Goal: Task Accomplishment & Management: Complete application form

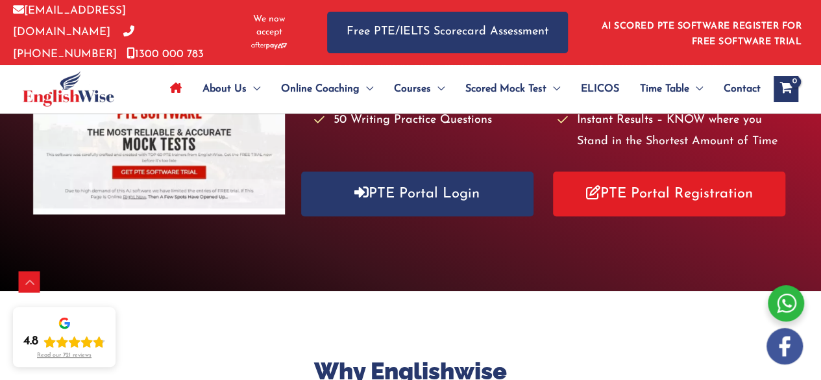
scroll to position [264, 0]
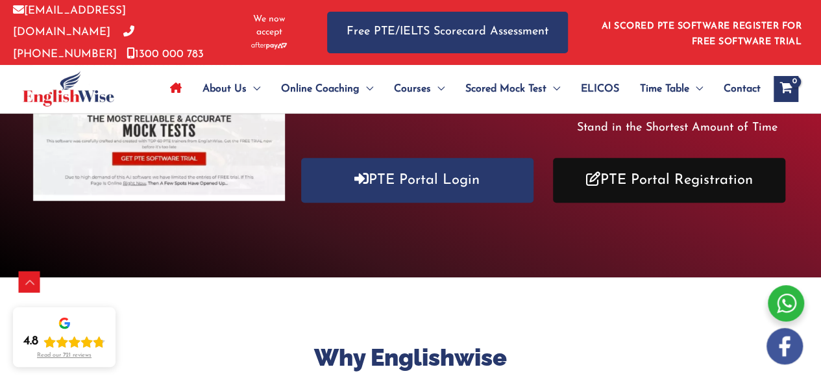
click at [631, 169] on link "PTE Portal Registration" at bounding box center [669, 180] width 232 height 45
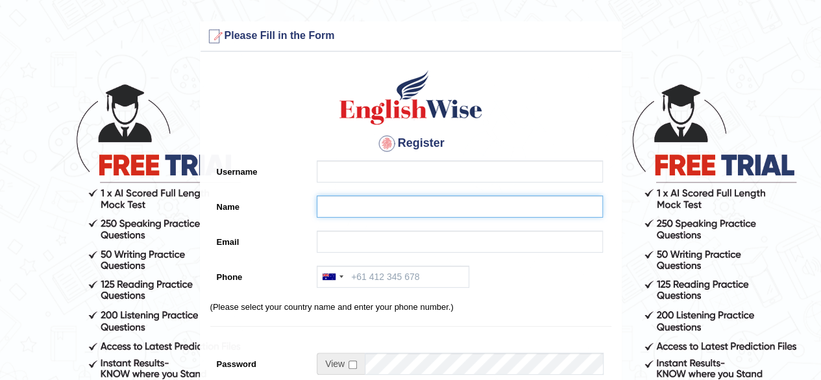
click at [367, 205] on input "Name" at bounding box center [460, 206] width 286 height 22
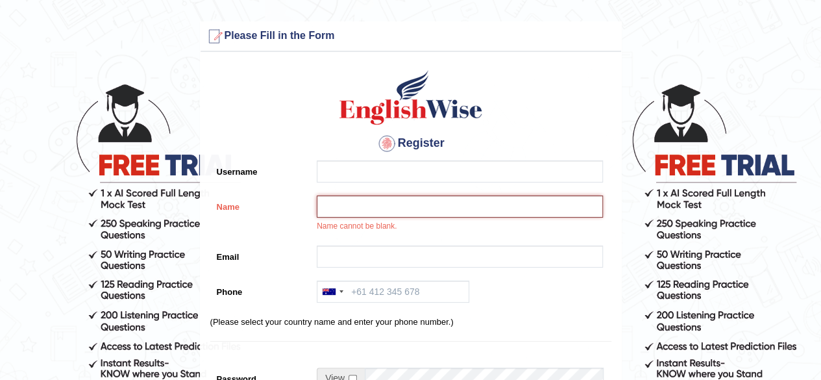
paste input "Sahaj Chinnam"
type input "Sahaj Chinnam"
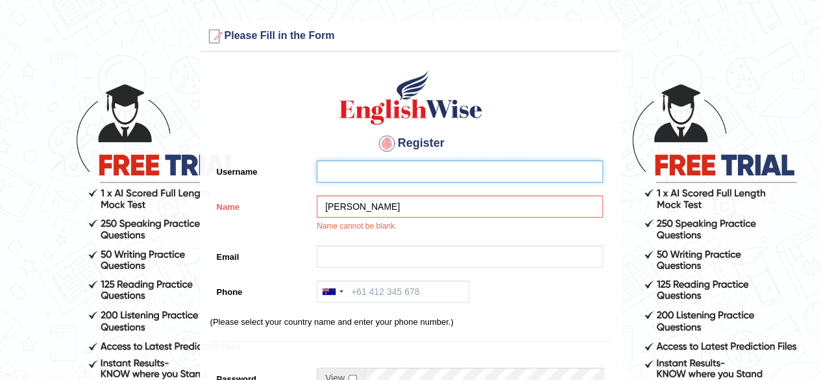
click at [334, 166] on input "Username" at bounding box center [460, 171] width 286 height 22
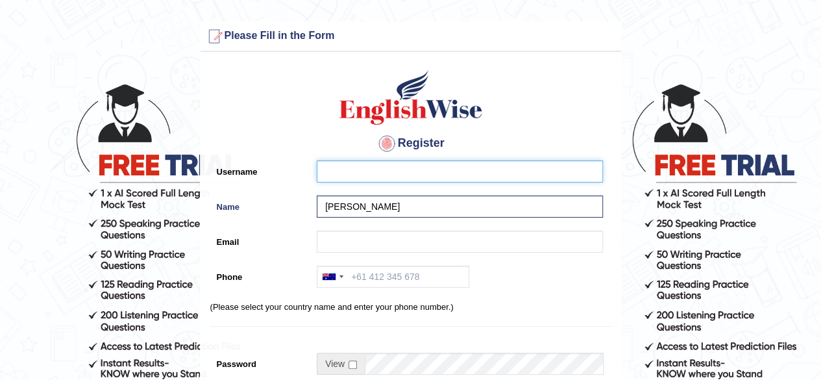
type input "s"
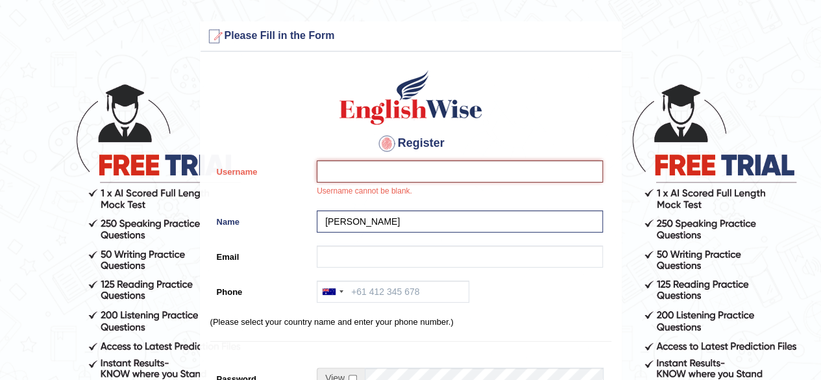
paste input "sahaj_parramatta"
type input "sahaj_parramatta"
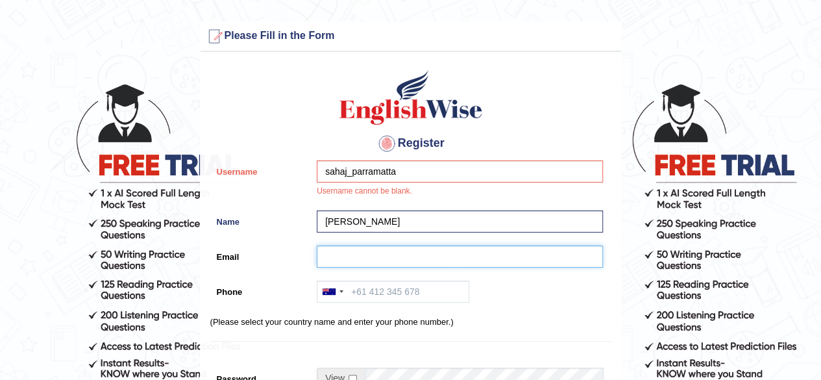
click at [377, 264] on input "Email" at bounding box center [460, 256] width 286 height 22
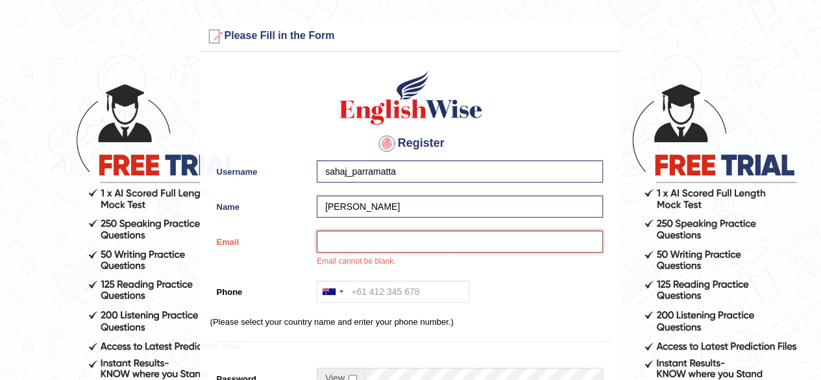
paste input "sahaj.chinnam@gmail.com"
type input "sahaj.chinnam@gmail.com"
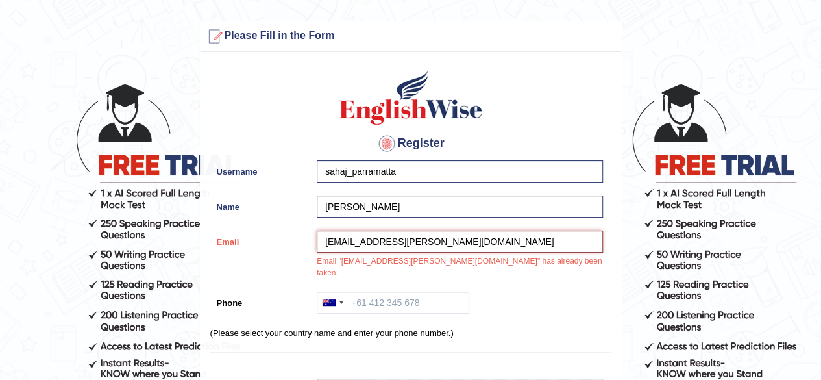
drag, startPoint x: 438, startPoint y: 242, endPoint x: 319, endPoint y: 221, distance: 120.0
click at [319, 221] on div "Register Username sahaj_parramatta Name Sahaj Chinnam Email sahaj.chinnam@gmail…" at bounding box center [411, 342] width 421 height 568
paste input "shaneelkumar67@gmail.com"
type input "shaneelkumar67@gmail.com"
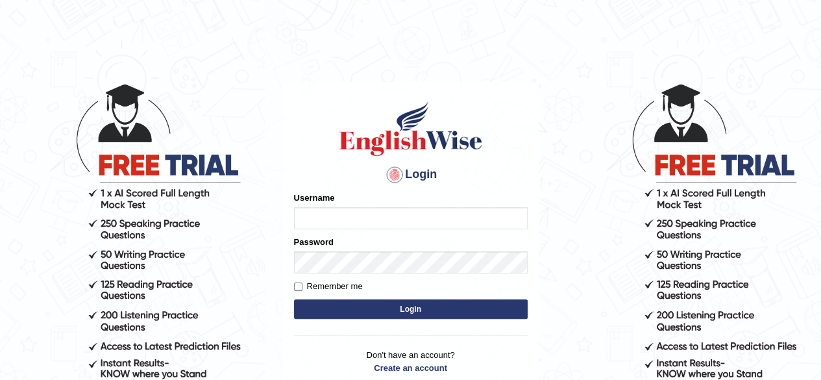
type input "Onlineind"
click at [438, 304] on button "Login" at bounding box center [411, 308] width 234 height 19
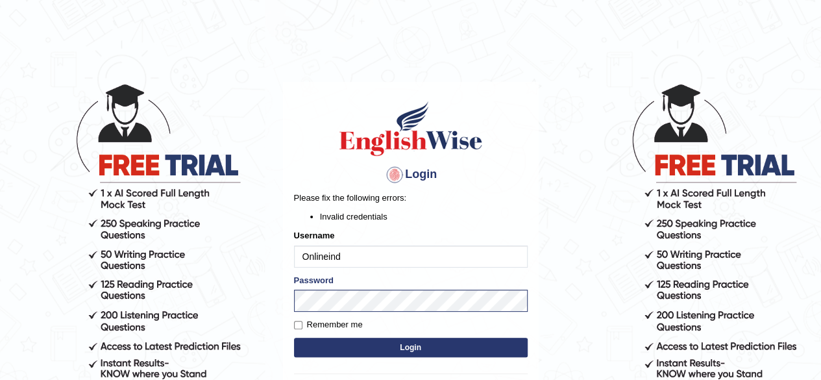
click at [364, 346] on button "Login" at bounding box center [411, 347] width 234 height 19
click at [274, 281] on body "Login Please fix the following errors: Invalid credentials Username Onlineind P…" at bounding box center [410, 231] width 821 height 380
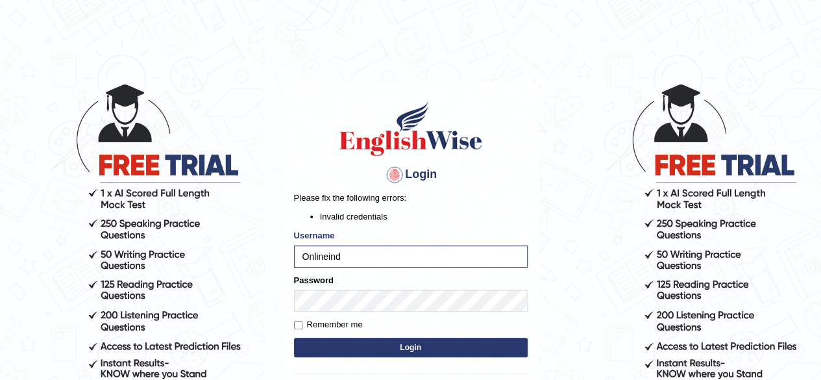
click at [406, 350] on button "Login" at bounding box center [411, 347] width 234 height 19
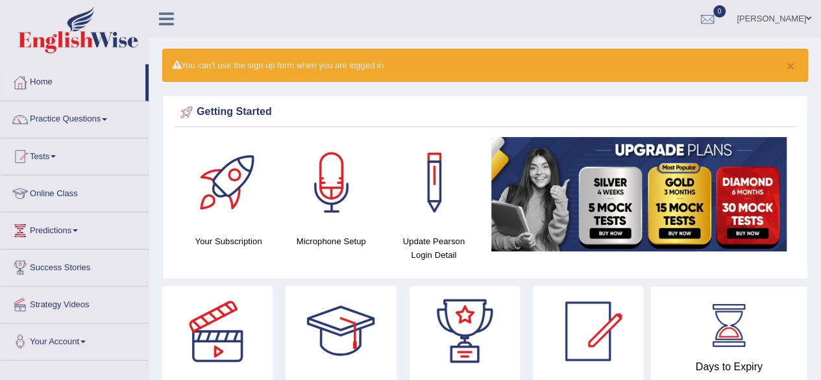
click at [808, 19] on span at bounding box center [808, 18] width 5 height 8
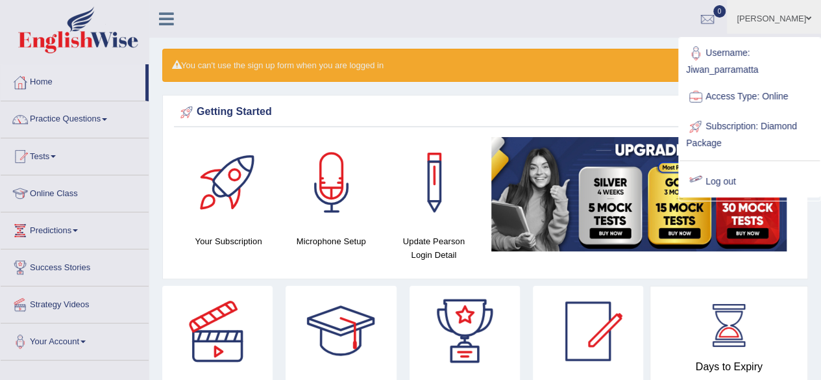
click at [729, 184] on link "Log out" at bounding box center [750, 182] width 140 height 30
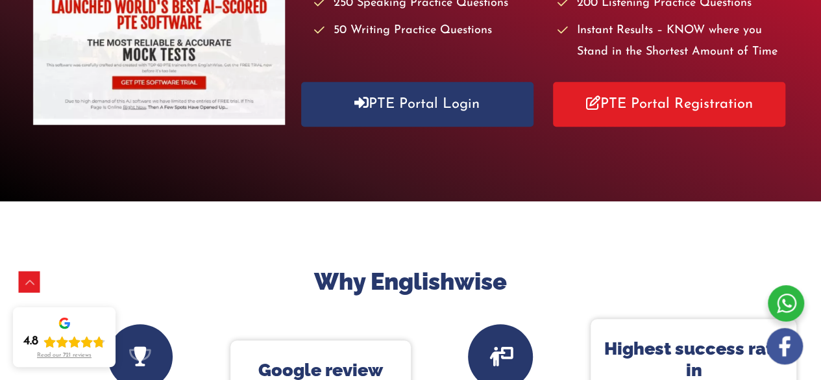
scroll to position [187, 0]
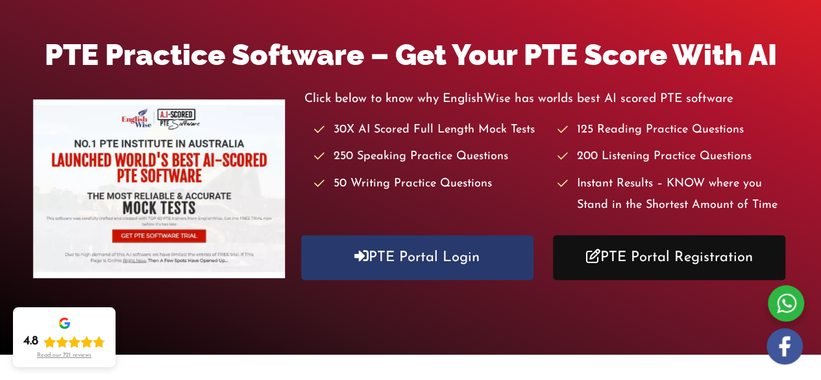
click at [686, 255] on link "PTE Portal Registration" at bounding box center [669, 257] width 232 height 45
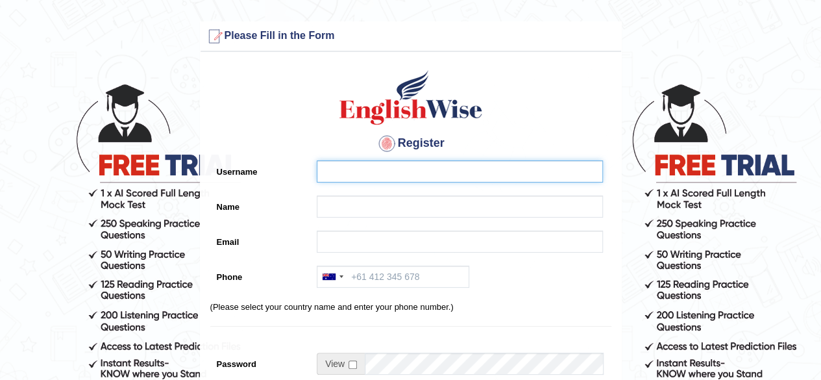
click at [340, 172] on input "Username" at bounding box center [460, 171] width 286 height 22
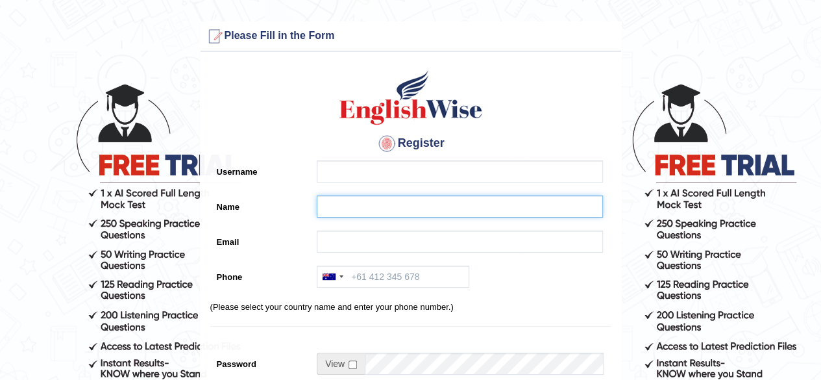
click at [345, 208] on input "Name" at bounding box center [460, 206] width 286 height 22
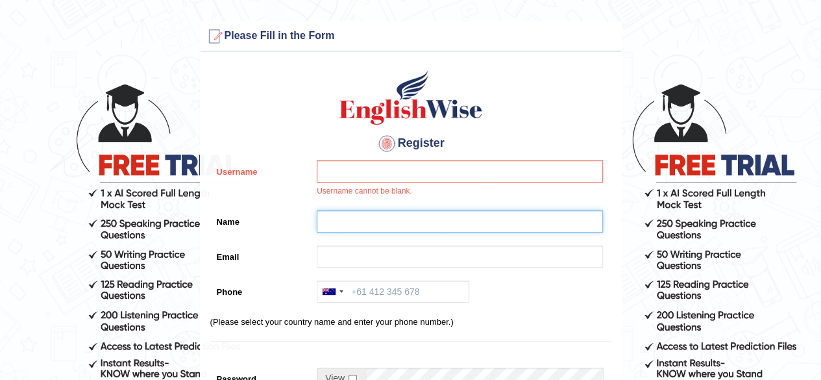
paste input "[PERSON_NAME]"
type input "[PERSON_NAME]"
click at [340, 179] on input "Username" at bounding box center [460, 171] width 286 height 22
paste input "sheenal_parramatta"
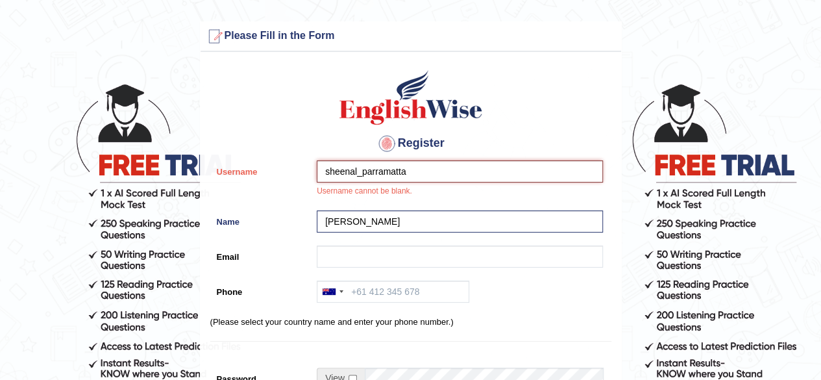
type input "sheenal_parramatta"
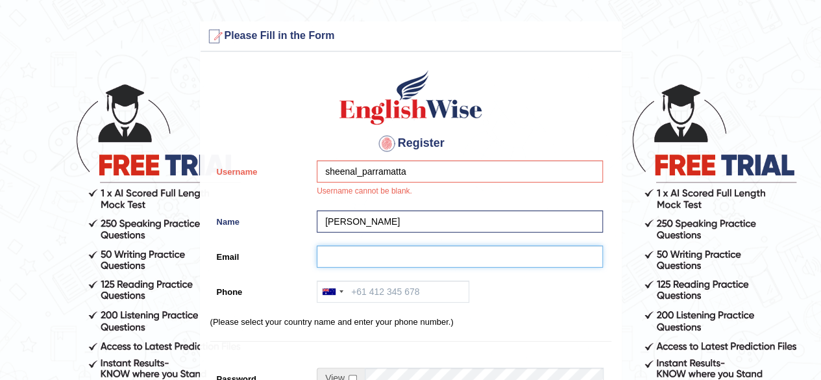
click at [347, 257] on input "Email" at bounding box center [460, 256] width 286 height 22
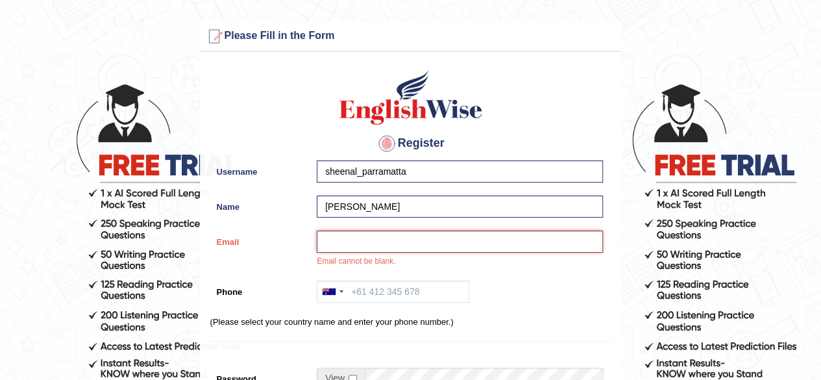
paste input "shaneelkumar67@gmail.com"
type input "shaneelkumar67@gmail.com"
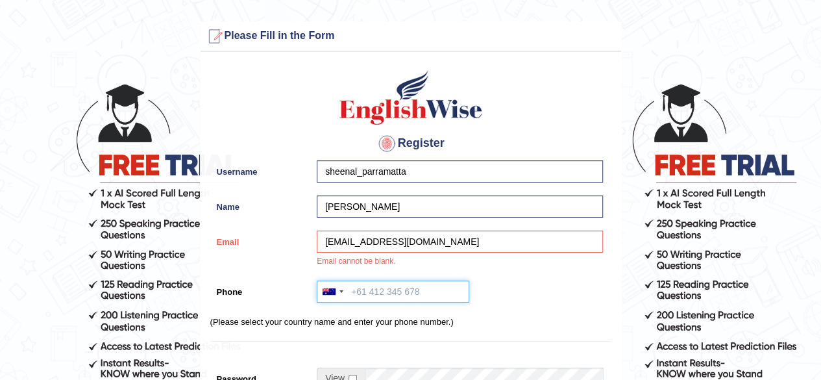
click at [370, 295] on input "Phone" at bounding box center [393, 291] width 153 height 22
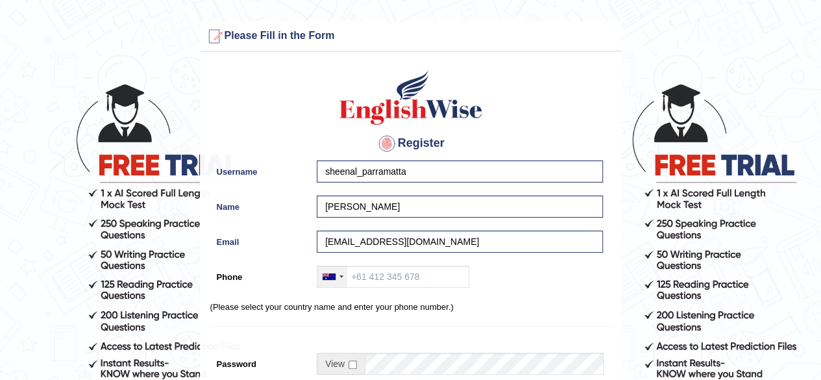
click at [341, 282] on div at bounding box center [332, 276] width 30 height 21
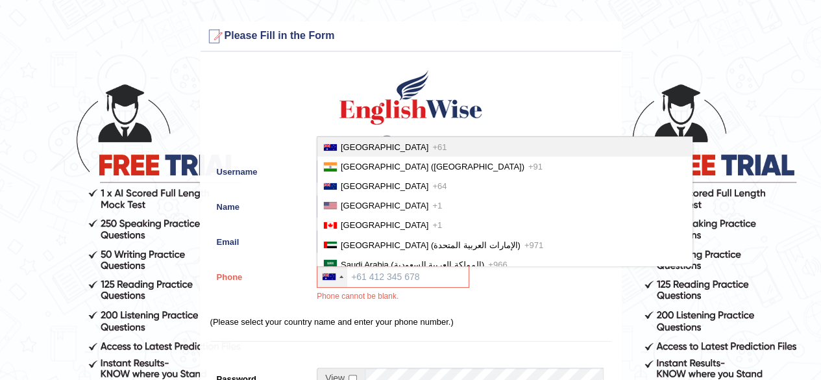
click at [341, 282] on div at bounding box center [332, 276] width 30 height 21
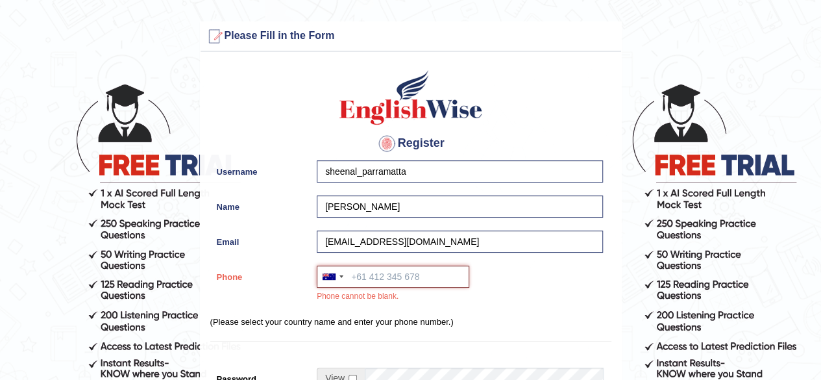
click at [380, 286] on input "Phone" at bounding box center [393, 277] width 153 height 22
type input "+61"
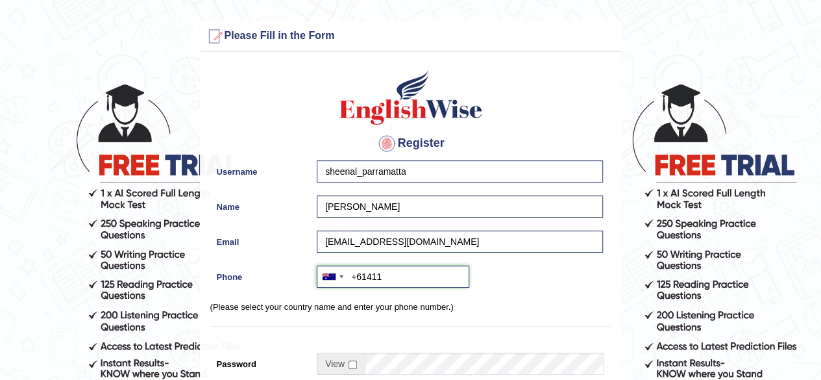
paste input "0411 639 713"
type input "+61411639713"
click at [509, 299] on div "Register Username sheenal_parramatta Name Sheenal Kumar Email shaneelkumar67@gm…" at bounding box center [411, 329] width 421 height 542
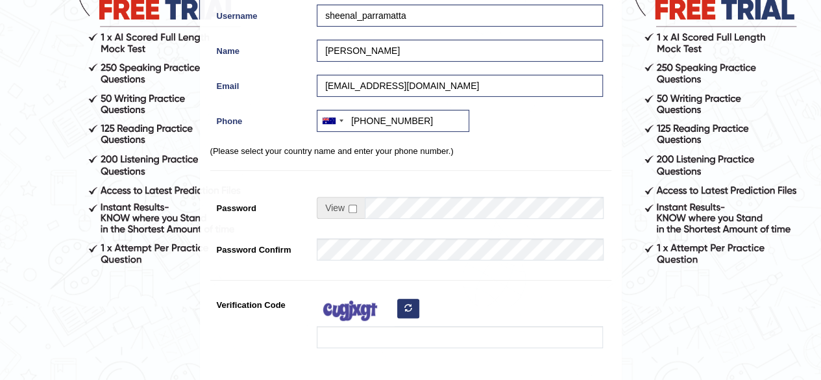
scroll to position [149, 0]
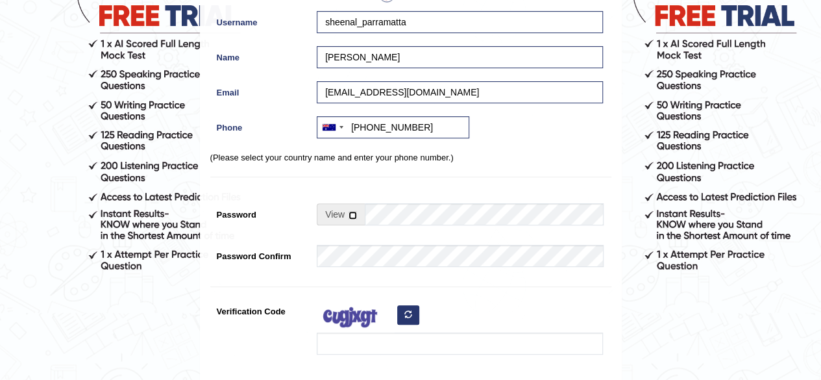
click at [356, 214] on input "checkbox" at bounding box center [353, 215] width 8 height 8
click at [352, 214] on input "checkbox" at bounding box center [353, 215] width 8 height 8
checkbox input "false"
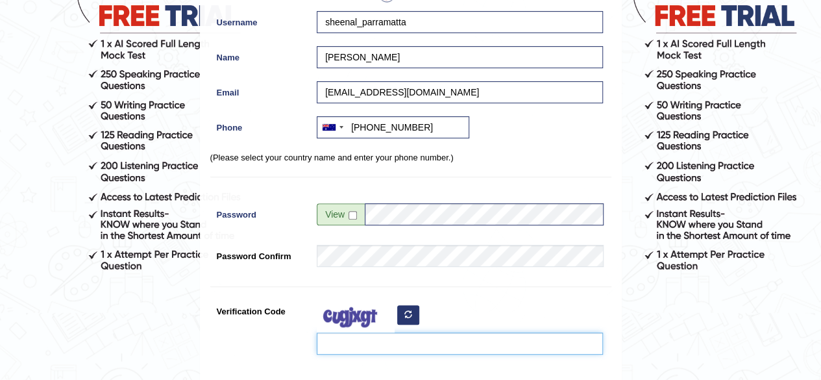
click at [400, 341] on input "Verification Code" at bounding box center [460, 343] width 286 height 22
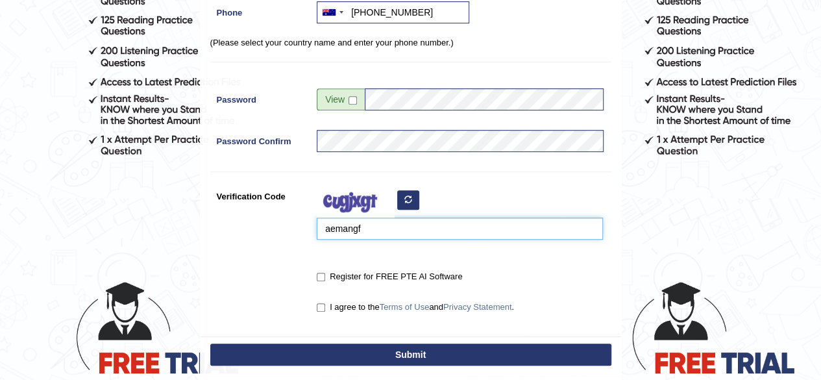
scroll to position [273, 0]
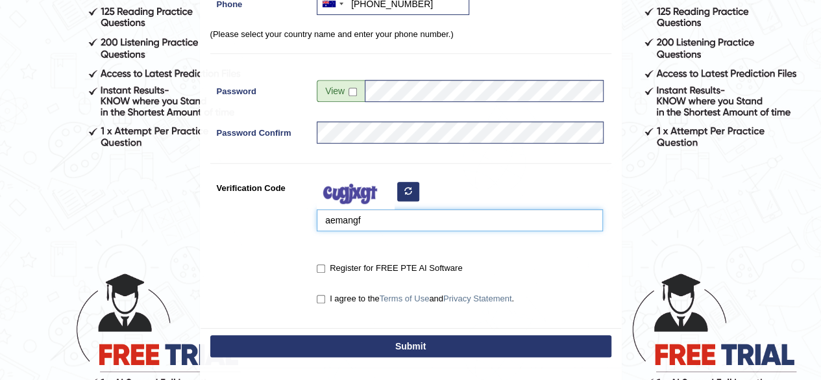
type input "aemangf"
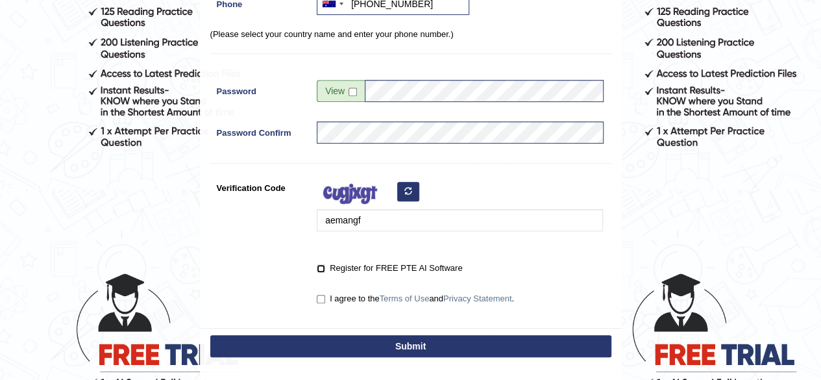
click at [320, 265] on input "Register for FREE PTE AI Software" at bounding box center [321, 268] width 8 height 8
checkbox input "true"
click at [321, 301] on input "I agree to the Terms of Use and Privacy Statement ." at bounding box center [321, 299] width 8 height 8
checkbox input "true"
click at [336, 342] on button "Submit" at bounding box center [410, 346] width 401 height 22
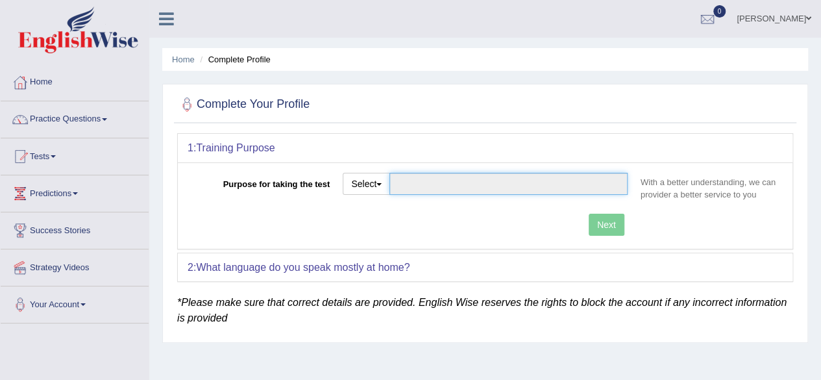
click at [478, 185] on input "Purpose for taking the test" at bounding box center [509, 184] width 238 height 22
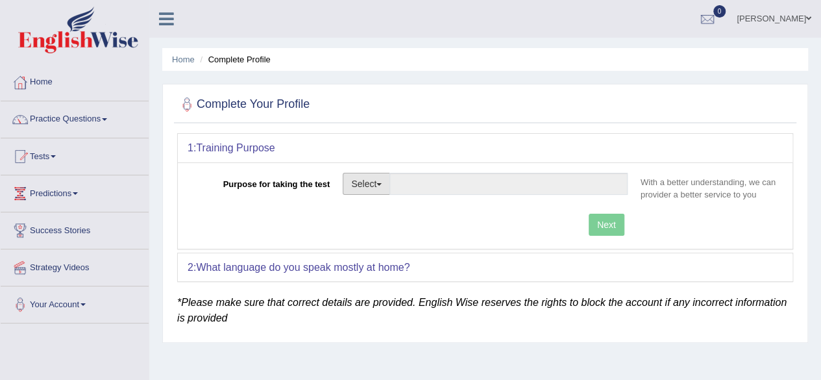
click at [385, 184] on button "Select" at bounding box center [366, 184] width 47 height 22
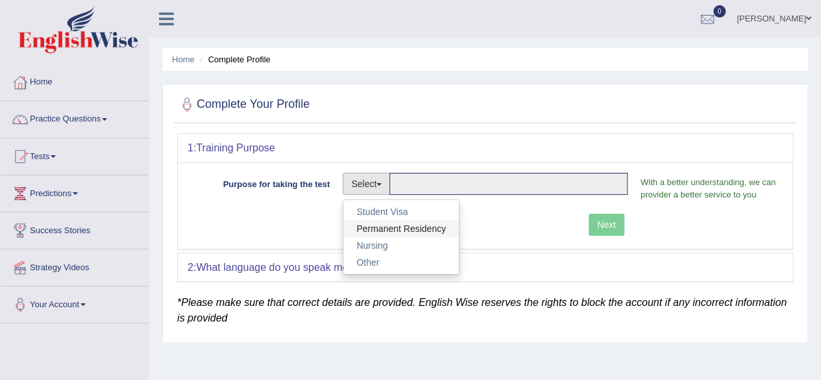
click at [386, 225] on link "Permanent Residency" at bounding box center [401, 228] width 116 height 17
type input "Permanent Residency"
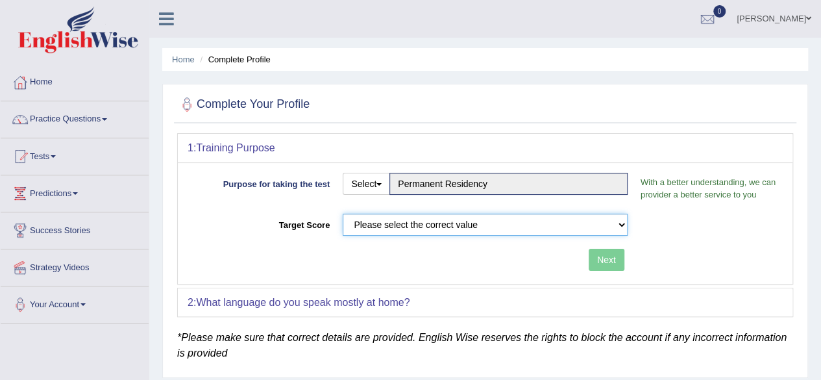
click at [524, 223] on select "Please select the correct value 50 (6 bands) 58 (6.5 bands) 65 (7 bands) 79 (8 …" at bounding box center [485, 225] width 285 height 22
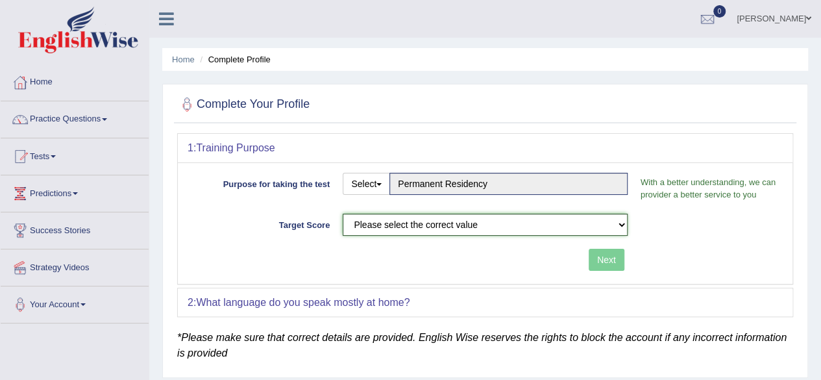
click at [497, 225] on select "Please select the correct value 50 (6 bands) 58 (6.5 bands) 65 (7 bands) 79 (8 …" at bounding box center [485, 225] width 285 height 22
select select "65"
click at [343, 214] on select "Please select the correct value 50 (6 bands) 58 (6.5 bands) 65 (7 bands) 79 (8 …" at bounding box center [485, 225] width 285 height 22
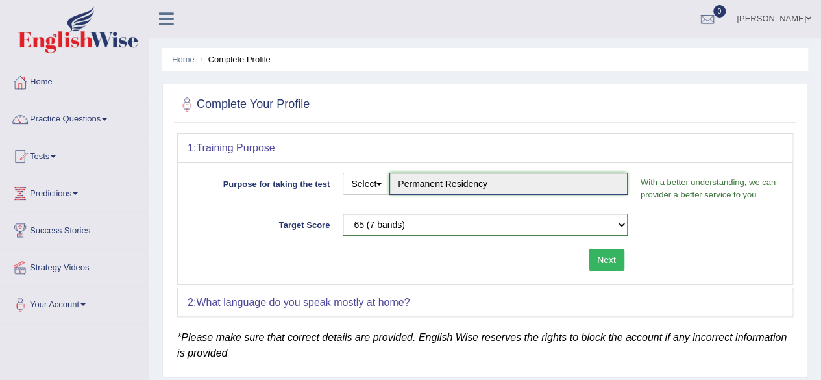
click at [503, 181] on input "Permanent Residency" at bounding box center [509, 184] width 238 height 22
click at [384, 184] on button "Select" at bounding box center [366, 184] width 47 height 22
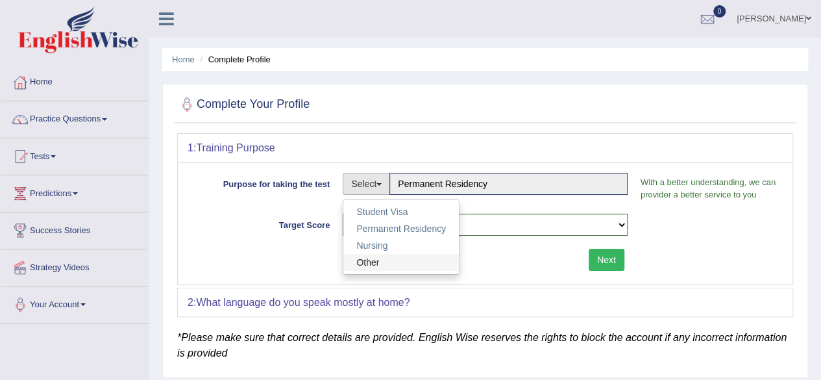
click at [382, 254] on link "Other" at bounding box center [401, 262] width 116 height 17
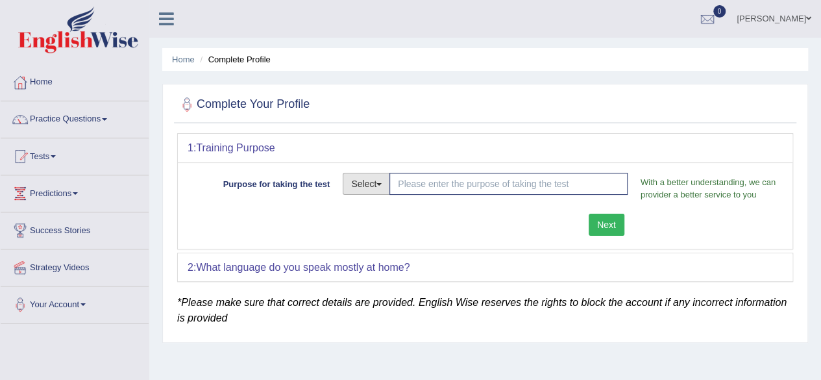
click at [384, 189] on button "Select" at bounding box center [366, 184] width 47 height 22
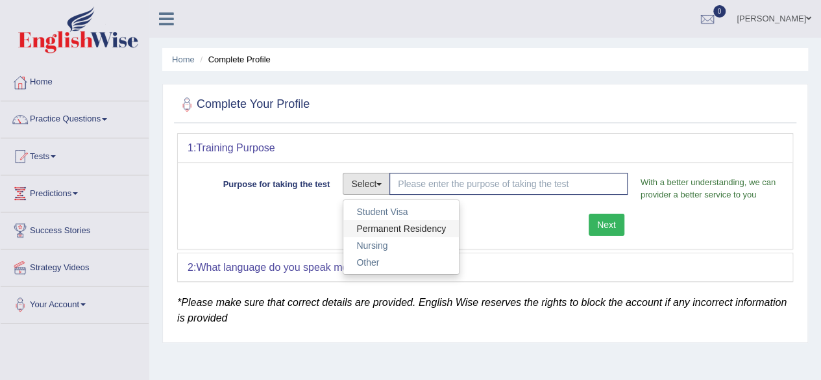
click at [380, 221] on link "Permanent Residency" at bounding box center [401, 228] width 116 height 17
type input "Permanent Residency"
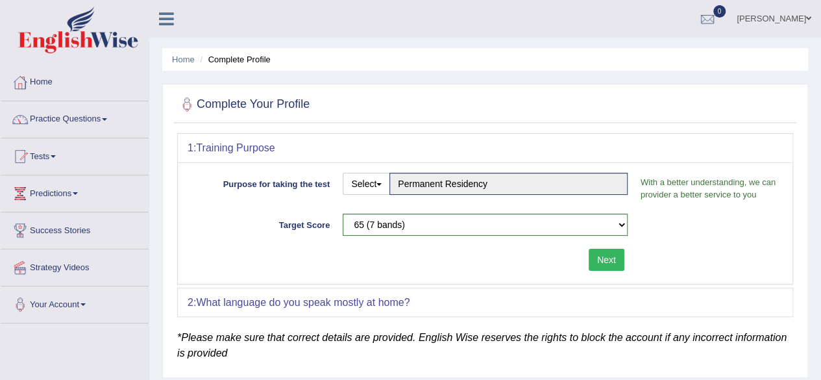
click at [617, 254] on button "Next" at bounding box center [607, 260] width 36 height 22
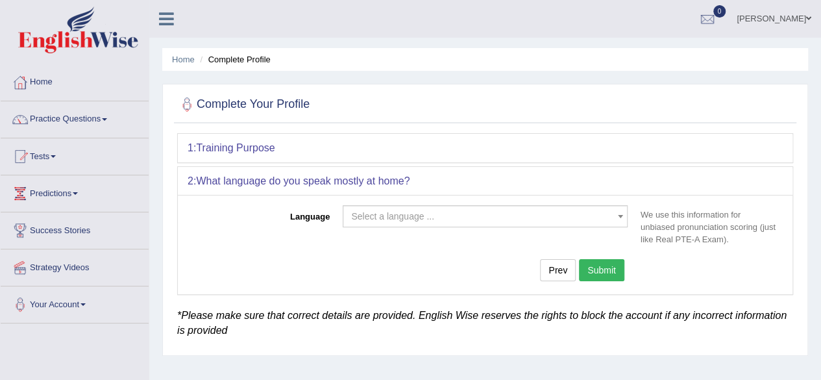
click at [414, 221] on span "Select a language ..." at bounding box center [485, 216] width 285 height 22
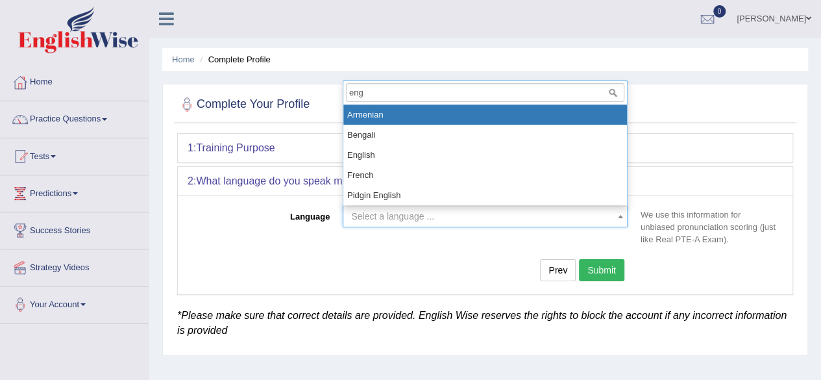
type input "engl"
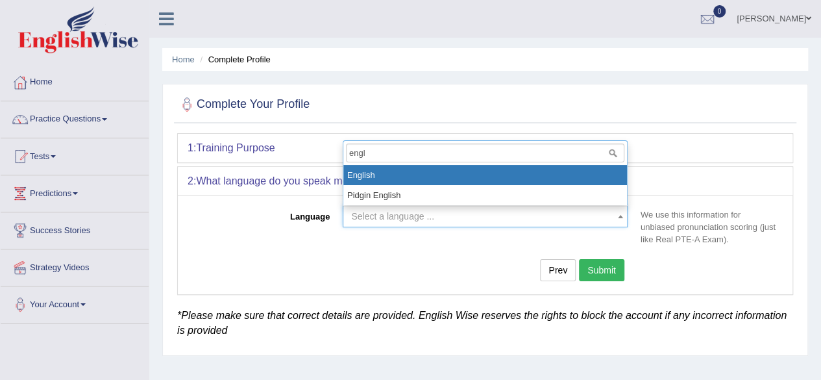
select select "English"
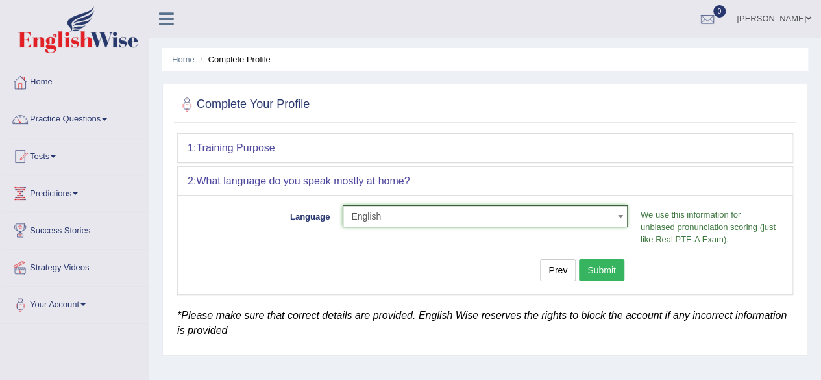
click at [616, 260] on button "Submit" at bounding box center [601, 270] width 45 height 22
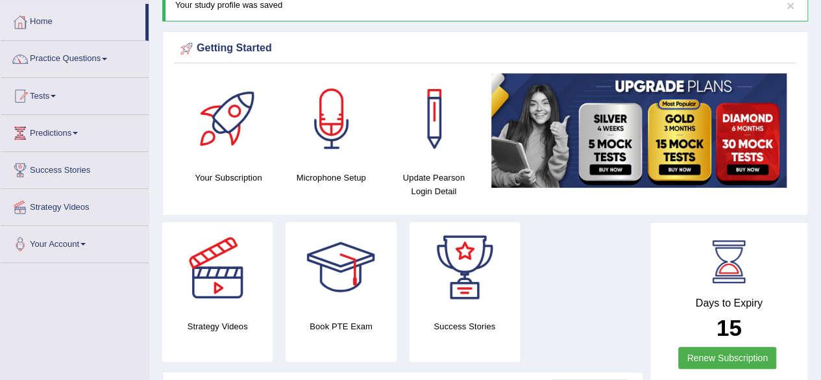
scroll to position [26, 0]
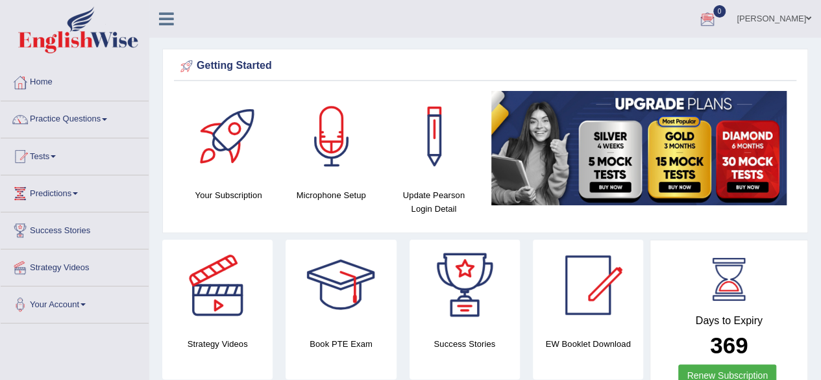
click at [810, 23] on link "Sheenal Kumar" at bounding box center [774, 17] width 94 height 34
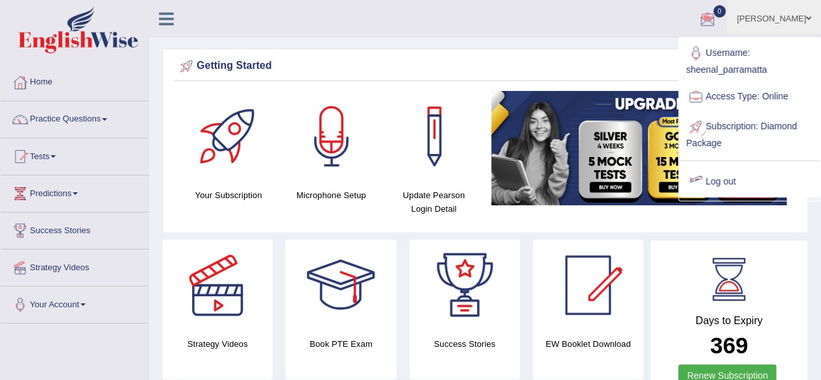
click at [722, 184] on link "Log out" at bounding box center [750, 182] width 140 height 30
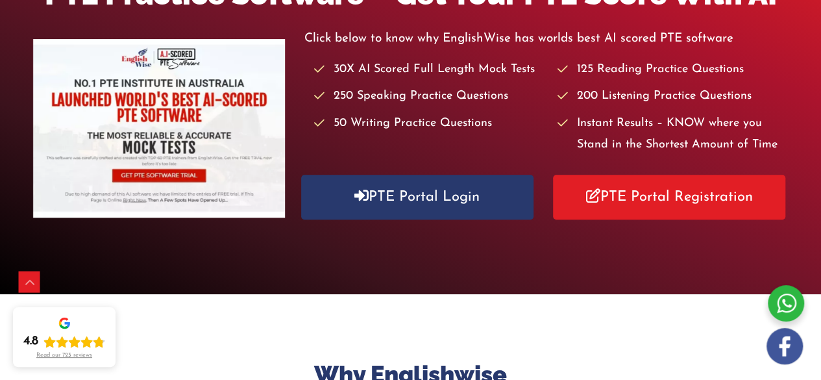
scroll to position [212, 0]
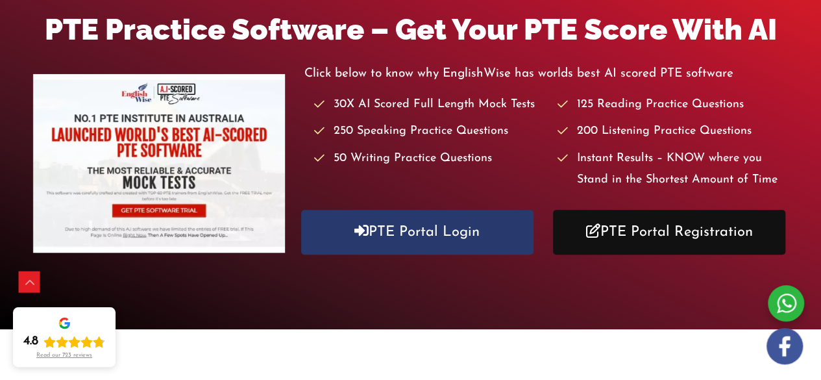
click at [606, 242] on link "PTE Portal Registration" at bounding box center [669, 232] width 232 height 45
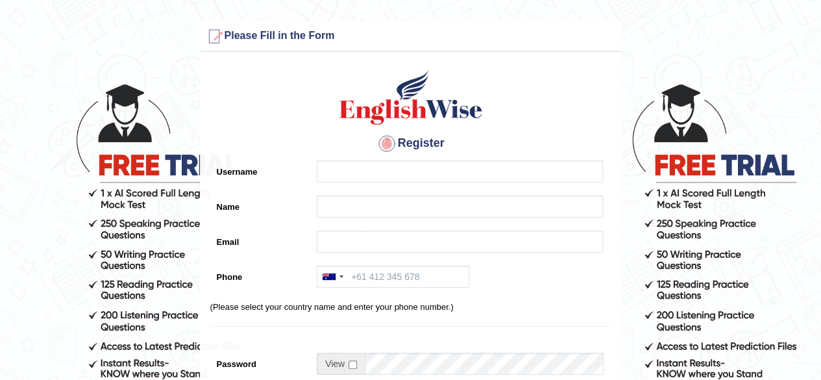
click at [332, 217] on div at bounding box center [456, 209] width 293 height 29
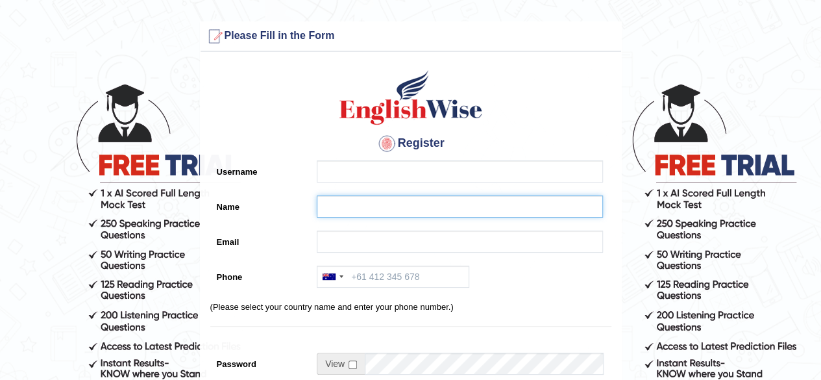
click at [326, 212] on input "Name" at bounding box center [460, 206] width 286 height 22
paste input "Beniyame Rokoua"
type input "Beniyame Rokoua"
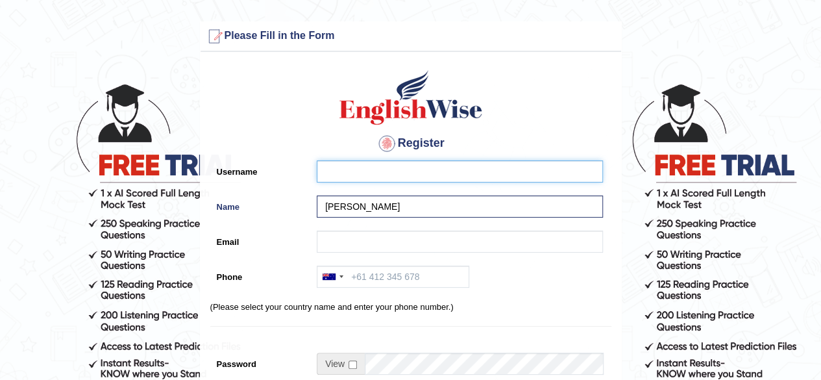
click at [331, 169] on input "Username" at bounding box center [460, 171] width 286 height 22
paste input "beniyame_parramatta"
type input "beniyame_parramatta"
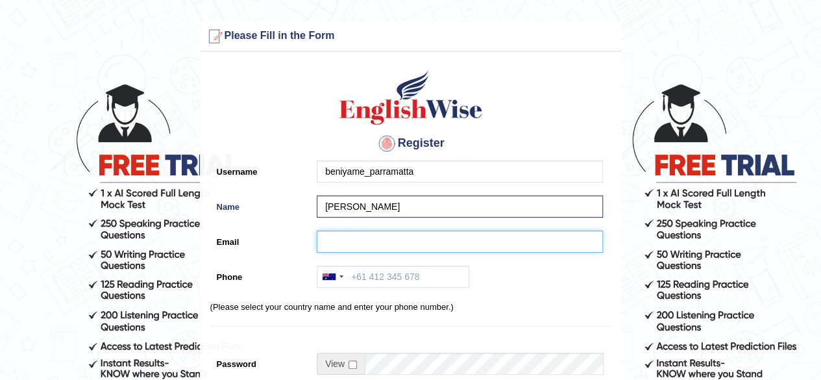
click at [357, 240] on input "Email" at bounding box center [460, 241] width 286 height 22
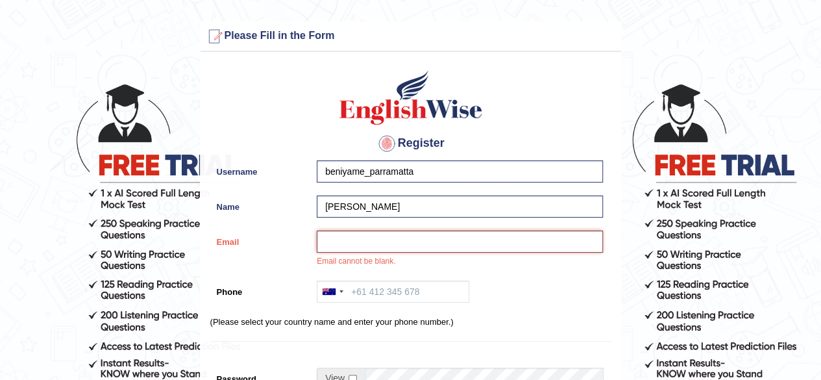
paste input "ben.rokoua12@gmail.com"
type input "ben.rokoua12@gmail.com"
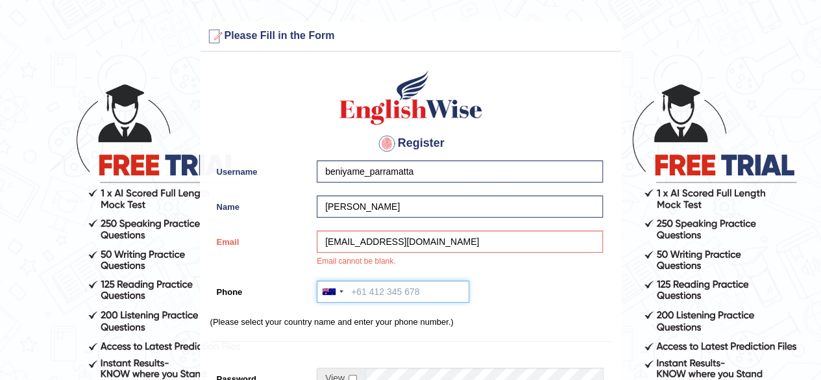
click at [348, 288] on input "Phone" at bounding box center [393, 291] width 153 height 22
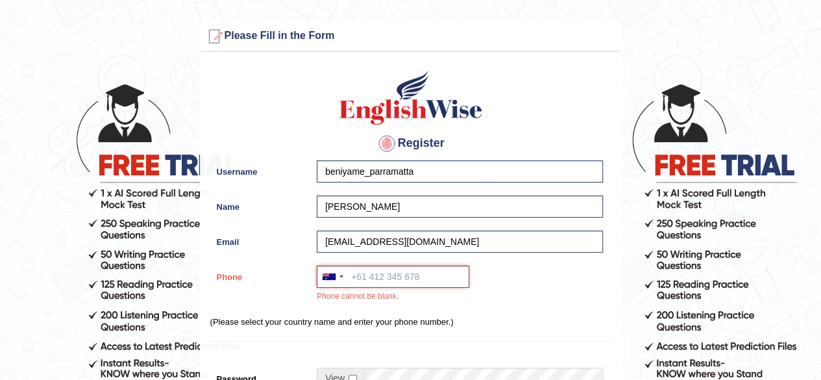
click at [353, 280] on input "Phone" at bounding box center [393, 277] width 153 height 22
click at [340, 278] on div at bounding box center [332, 276] width 30 height 21
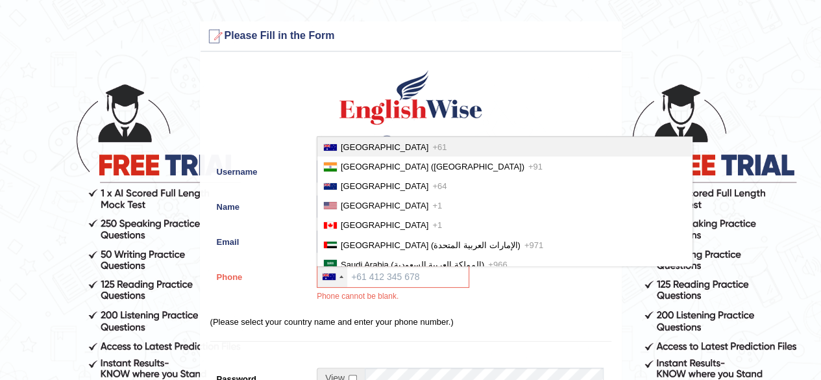
click at [362, 146] on span "Australia" at bounding box center [385, 147] width 88 height 10
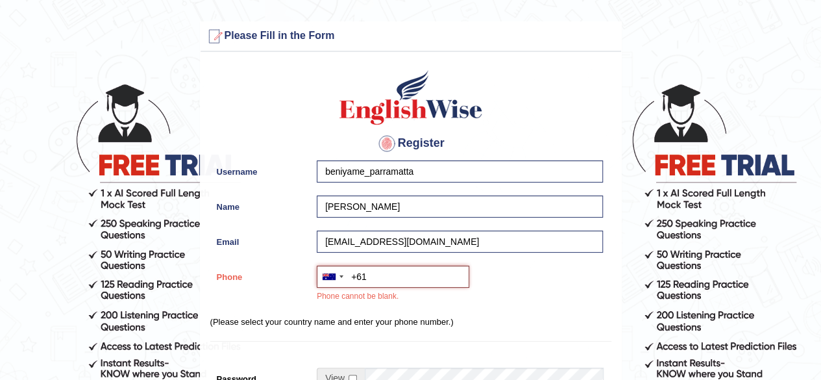
paste input "0482 637 686"
type input "+61482637686"
click at [510, 312] on div "Register Username beniyame_parramatta Name Beniyame Rokoua Email ben.rokoua12@g…" at bounding box center [411, 336] width 421 height 557
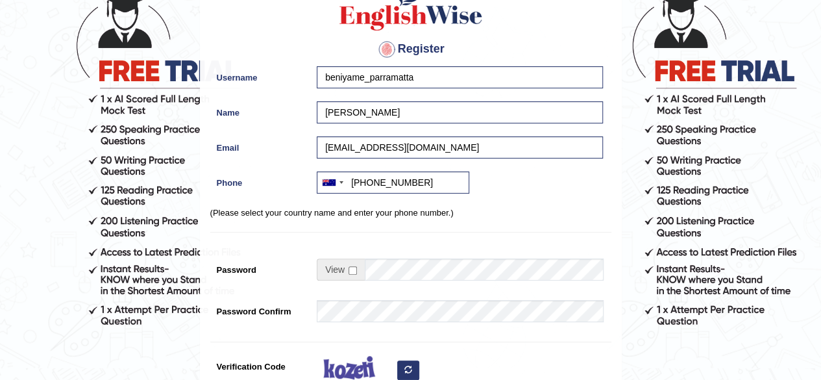
scroll to position [95, 0]
click at [353, 271] on input "checkbox" at bounding box center [353, 270] width 8 height 8
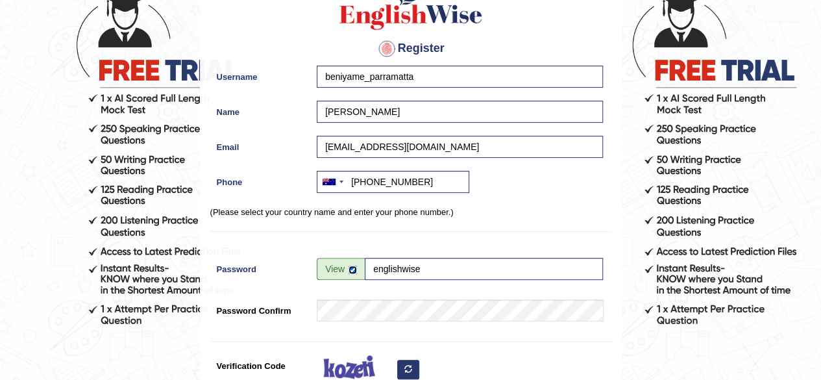
click at [351, 269] on input "checkbox" at bounding box center [353, 270] width 8 height 8
checkbox input "false"
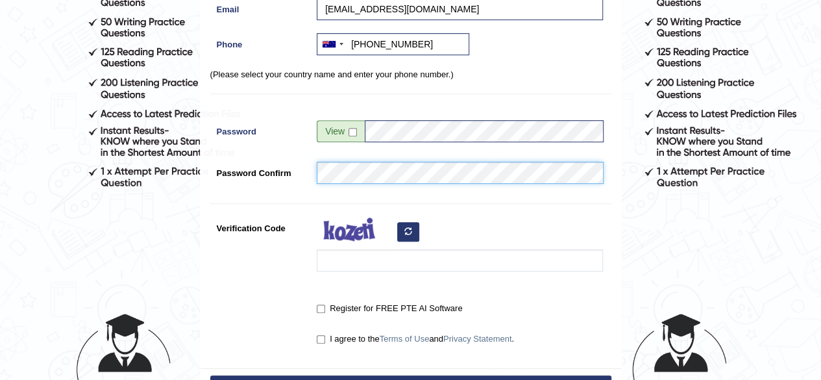
scroll to position [238, 0]
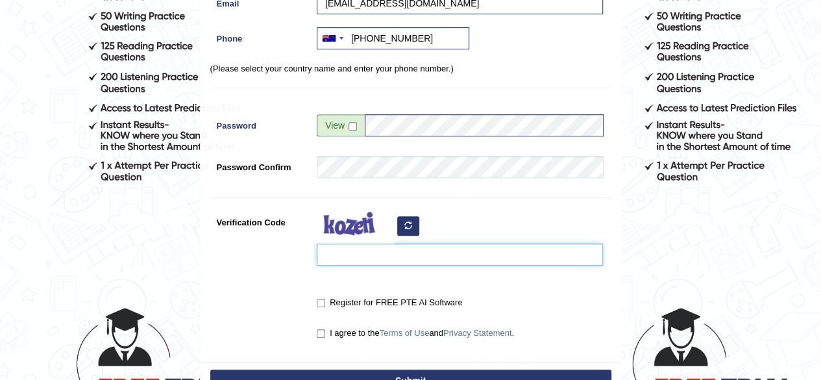
click at [349, 256] on input "Verification Code" at bounding box center [460, 254] width 286 height 22
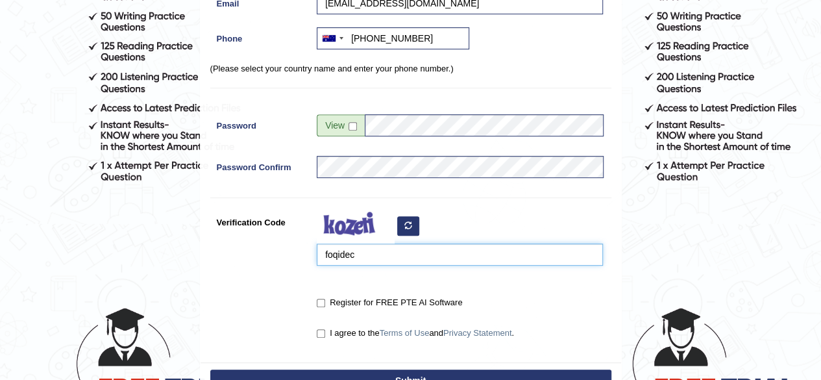
type input "foqidec"
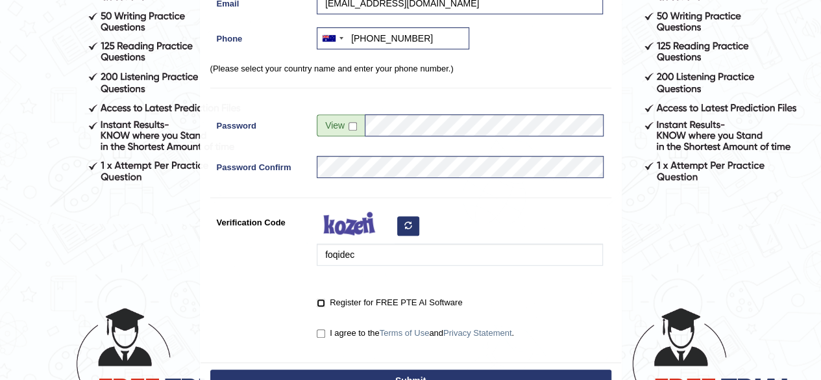
click at [321, 303] on input "Register for FREE PTE AI Software" at bounding box center [321, 303] width 8 height 8
checkbox input "true"
click at [322, 330] on input "I agree to the Terms of Use and Privacy Statement ." at bounding box center [321, 333] width 8 height 8
checkbox input "true"
click at [336, 376] on button "Submit" at bounding box center [410, 380] width 401 height 22
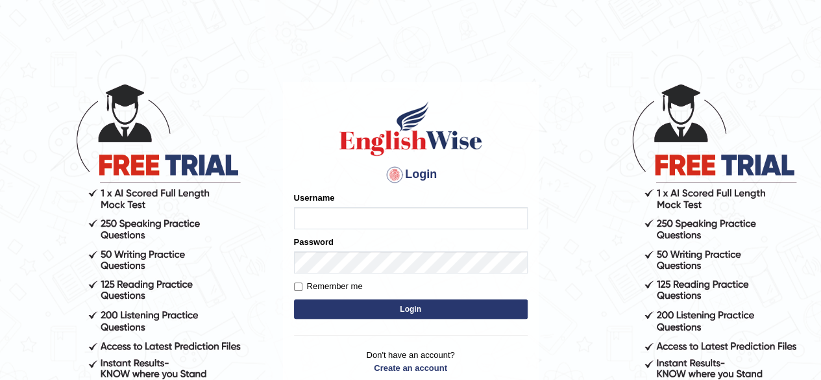
type input "Onlineind"
click at [409, 311] on button "Login" at bounding box center [411, 308] width 234 height 19
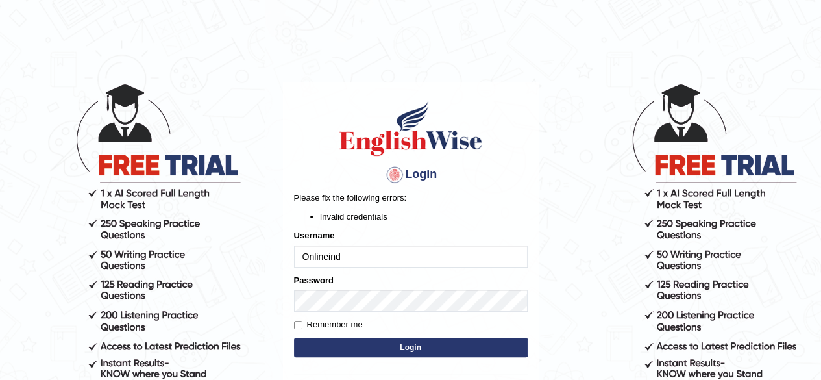
click at [532, 194] on div "Login Please fix the following errors: Invalid credentials Username Onlineind P…" at bounding box center [411, 263] width 256 height 363
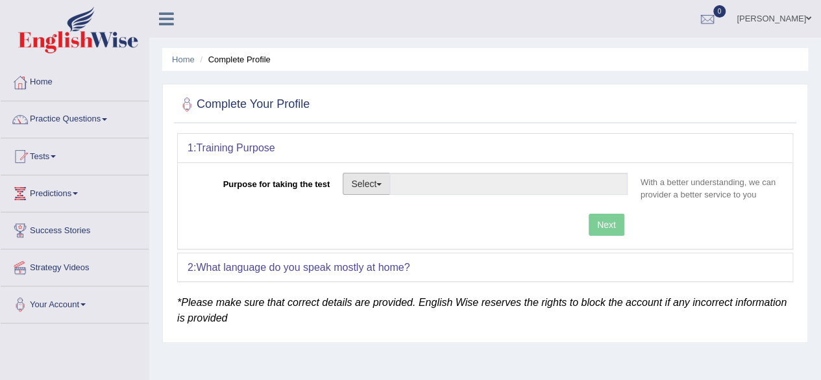
click at [380, 183] on span "button" at bounding box center [379, 184] width 5 height 3
click at [382, 183] on span "button" at bounding box center [379, 184] width 5 height 3
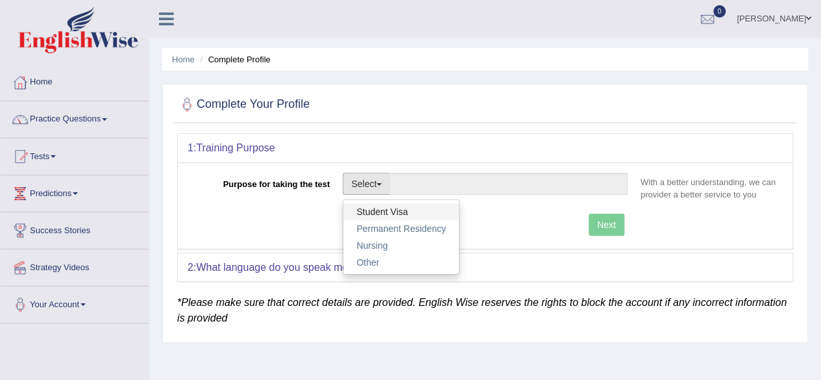
click at [367, 213] on link "Student Visa" at bounding box center [401, 211] width 116 height 17
type input "Student Visa"
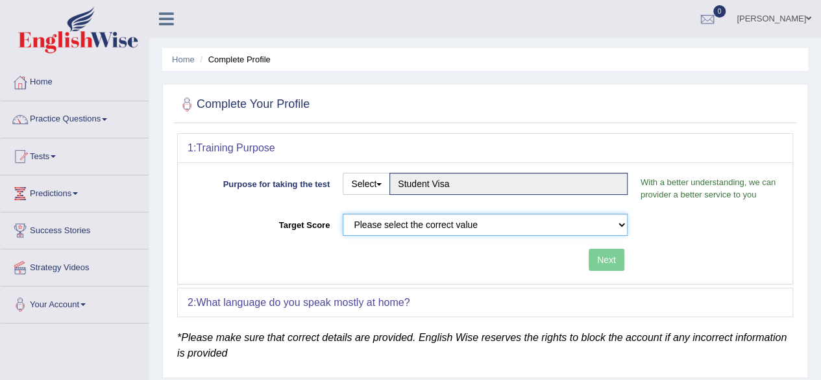
click at [399, 233] on select "Please select the correct value 50 (6 bands) 58 (6.5 bands) 65 (7 bands) 79 (8 …" at bounding box center [485, 225] width 285 height 22
select select "65"
click at [343, 214] on select "Please select the correct value 50 (6 bands) 58 (6.5 bands) 65 (7 bands) 79 (8 …" at bounding box center [485, 225] width 285 height 22
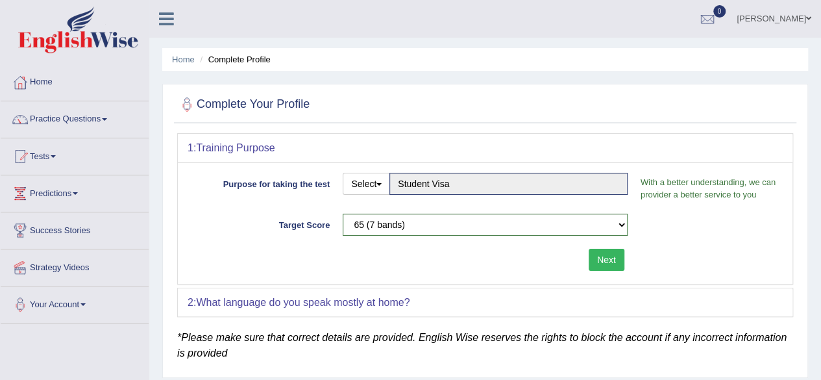
click at [606, 264] on button "Next" at bounding box center [607, 260] width 36 height 22
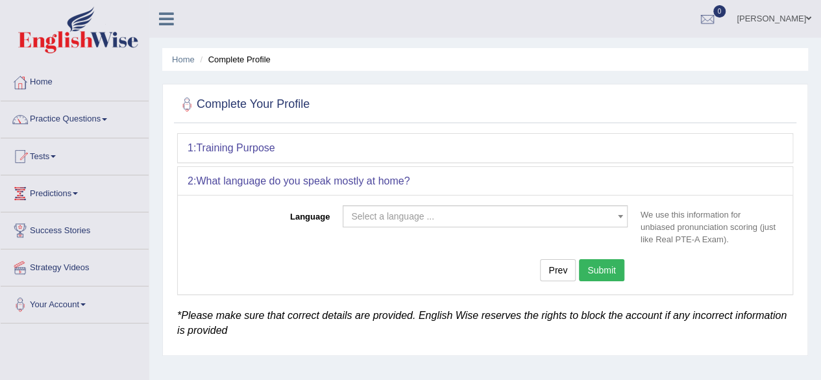
click at [435, 215] on span "Select a language ..." at bounding box center [481, 216] width 260 height 13
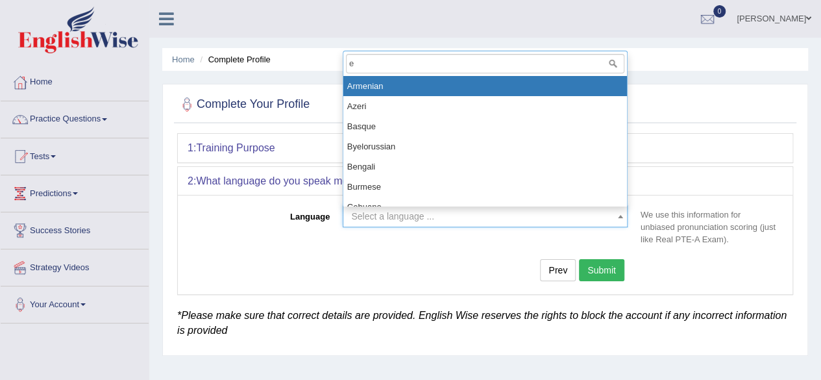
type input "en"
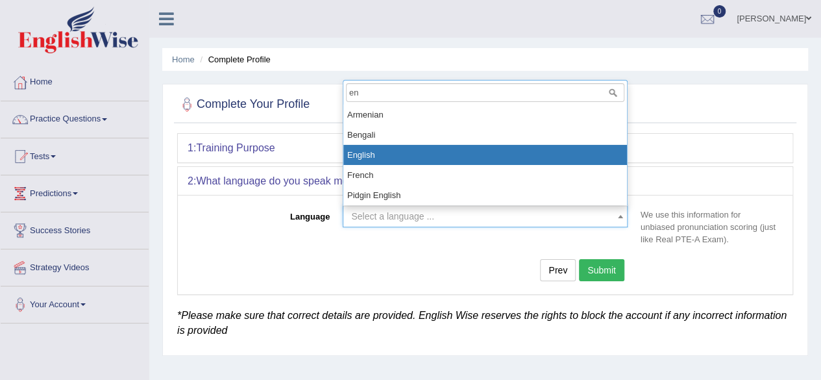
select select "English"
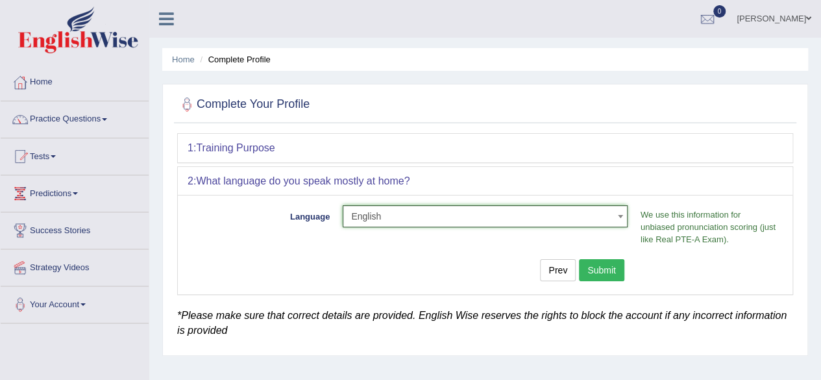
click at [435, 215] on span "English" at bounding box center [481, 216] width 260 height 13
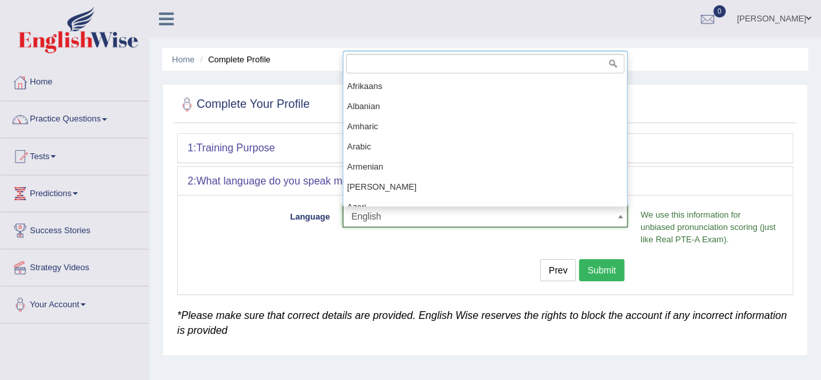
scroll to position [404, 0]
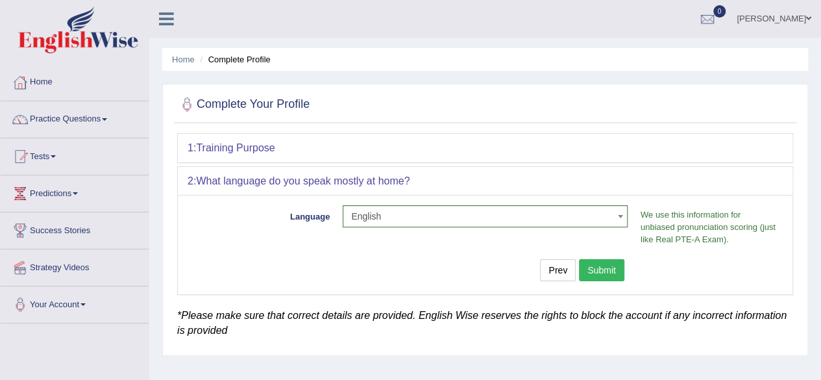
click at [588, 273] on button "Submit" at bounding box center [601, 270] width 45 height 22
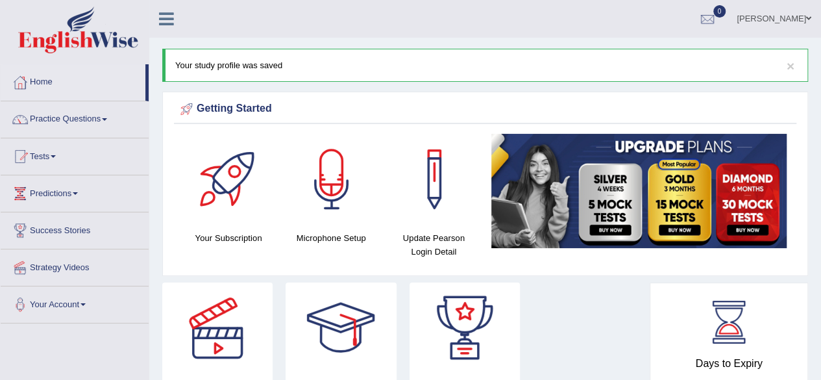
click at [806, 17] on span at bounding box center [808, 18] width 5 height 8
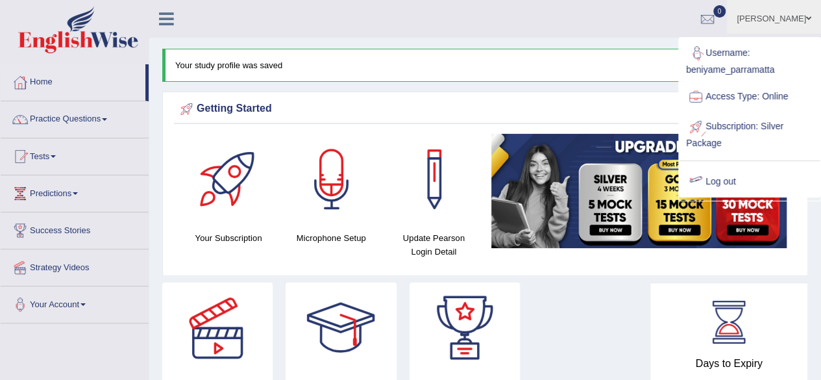
click at [715, 182] on link "Log out" at bounding box center [750, 182] width 140 height 30
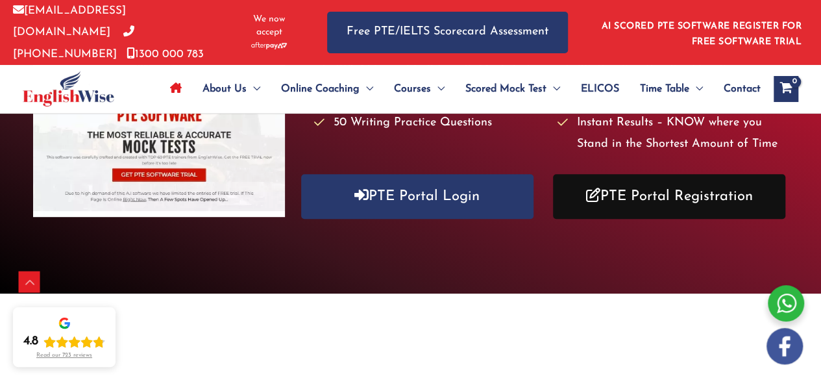
click at [651, 207] on link "PTE Portal Registration" at bounding box center [669, 196] width 232 height 45
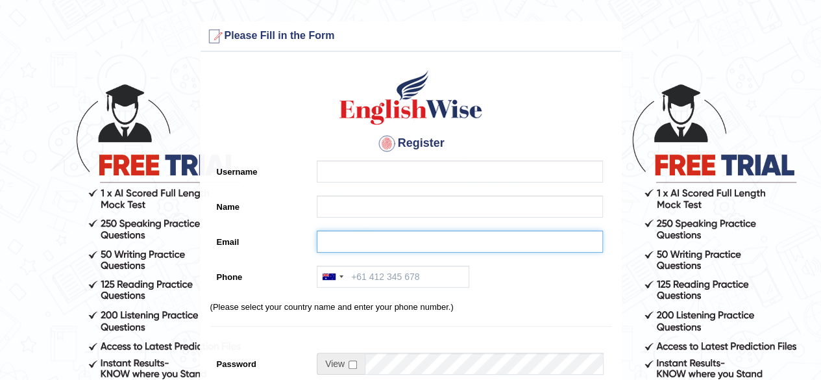
click at [347, 239] on input "Email" at bounding box center [460, 241] width 286 height 22
paste input "[PERSON_NAME][EMAIL_ADDRESS][DOMAIN_NAME]"
type input "[PERSON_NAME][EMAIL_ADDRESS][DOMAIN_NAME]"
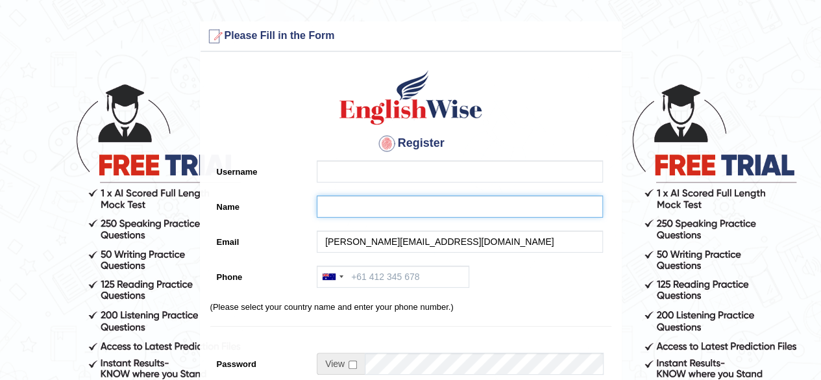
click at [327, 209] on input "Name" at bounding box center [460, 206] width 286 height 22
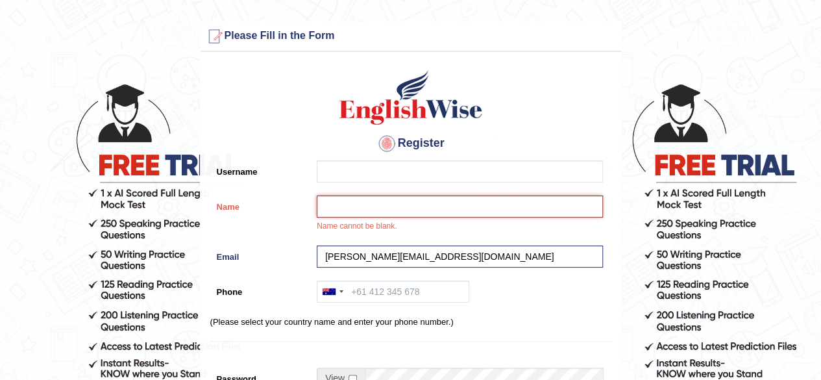
paste input "[PERSON_NAME]"
type input "[PERSON_NAME]"
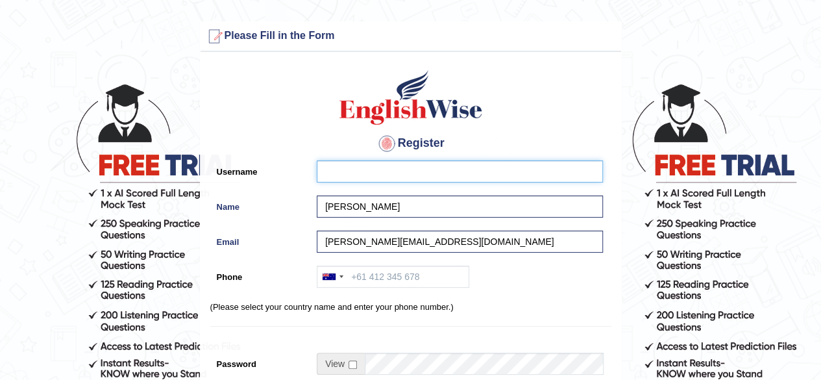
click at [396, 171] on input "Username" at bounding box center [460, 171] width 286 height 22
paste input "monish_parramatta"
type input "monish_parramatta"
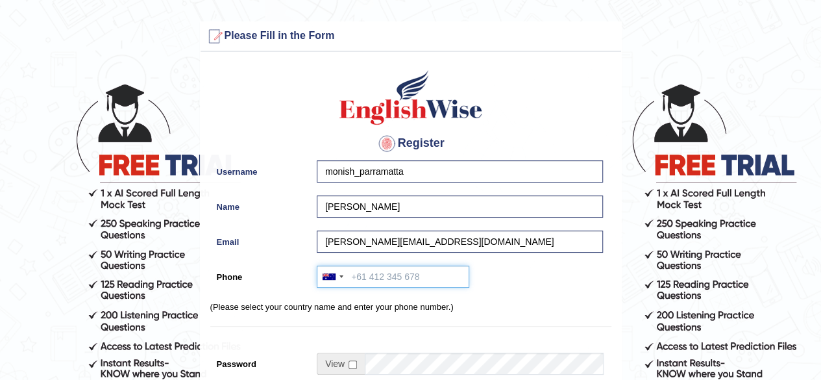
click at [407, 277] on input "Phone" at bounding box center [393, 277] width 153 height 22
paste input "0466 847 278"
click at [359, 271] on input "0466 847 278" at bounding box center [393, 277] width 153 height 22
click at [392, 279] on input "0466 847 278" at bounding box center [393, 277] width 153 height 22
type input "[PHONE_NUMBER]"
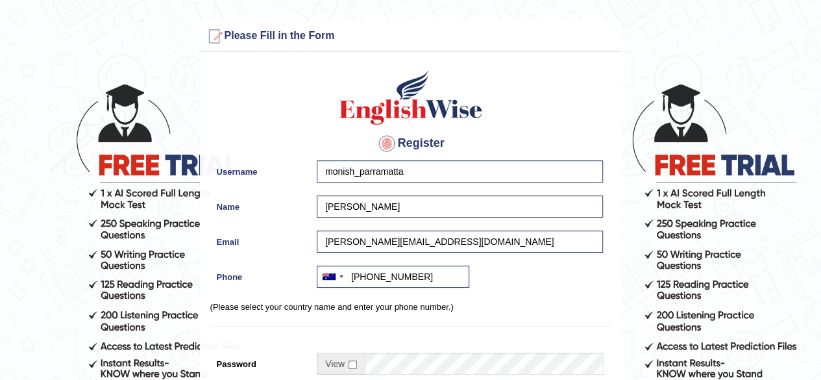
click at [353, 368] on span at bounding box center [341, 364] width 48 height 22
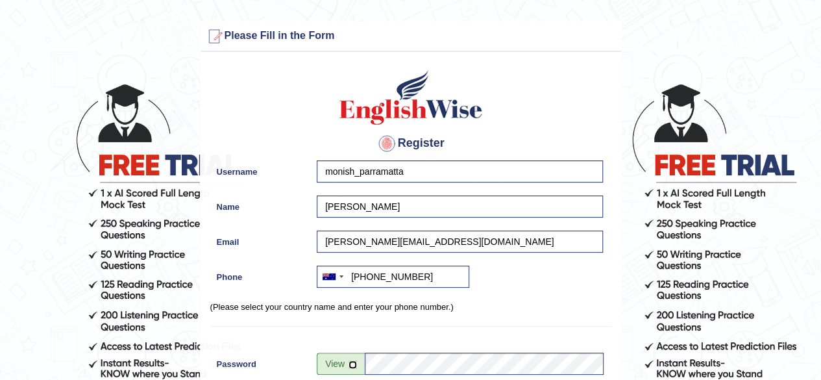
click at [349, 364] on input "checkbox" at bounding box center [353, 364] width 8 height 8
checkbox input "false"
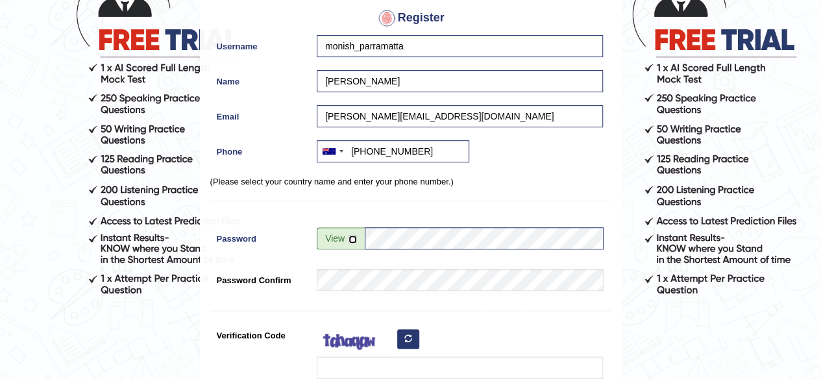
scroll to position [129, 0]
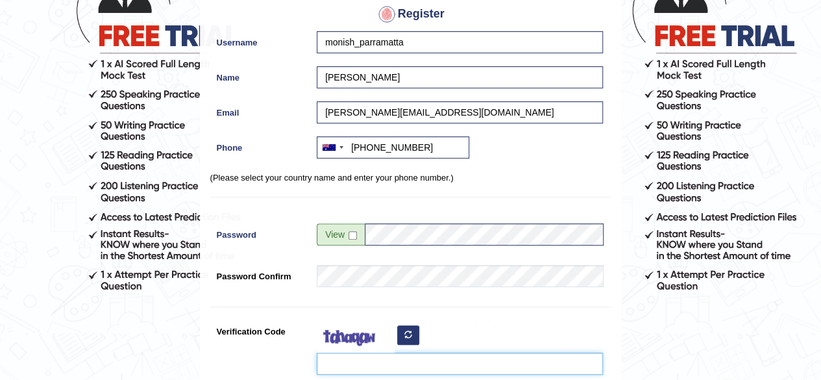
click at [372, 363] on input "Verification Code" at bounding box center [460, 364] width 286 height 22
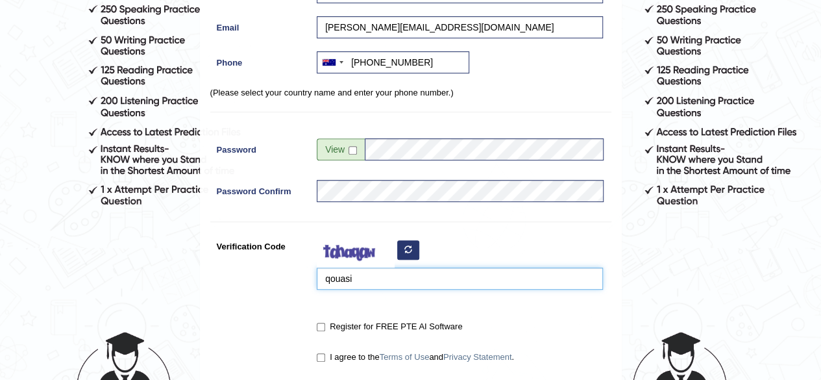
scroll to position [223, 0]
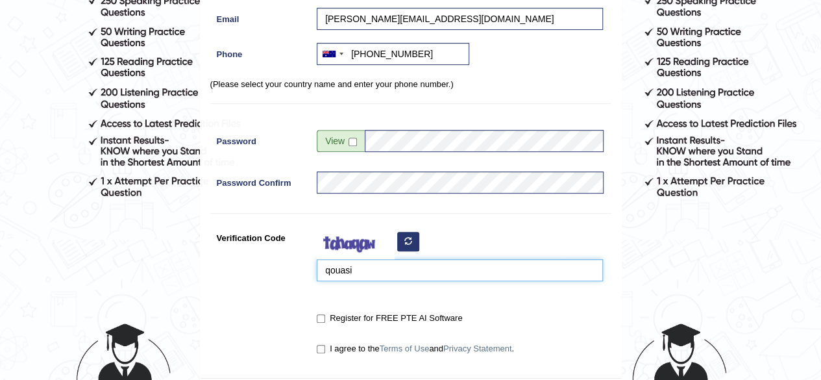
type input "qouasi"
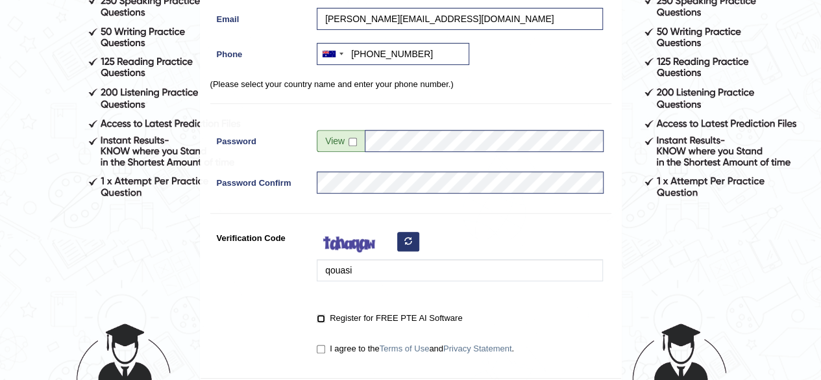
click at [318, 317] on input "Register for FREE PTE AI Software" at bounding box center [321, 318] width 8 height 8
checkbox input "true"
click at [319, 351] on input "I agree to the Terms of Use and Privacy Statement ." at bounding box center [321, 349] width 8 height 8
checkbox input "true"
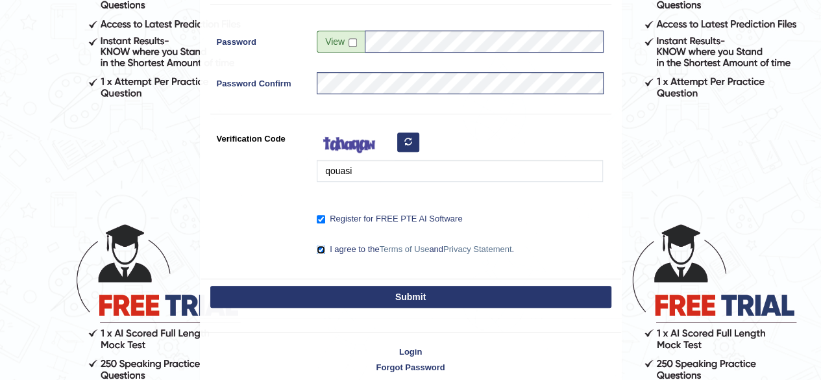
scroll to position [341, 0]
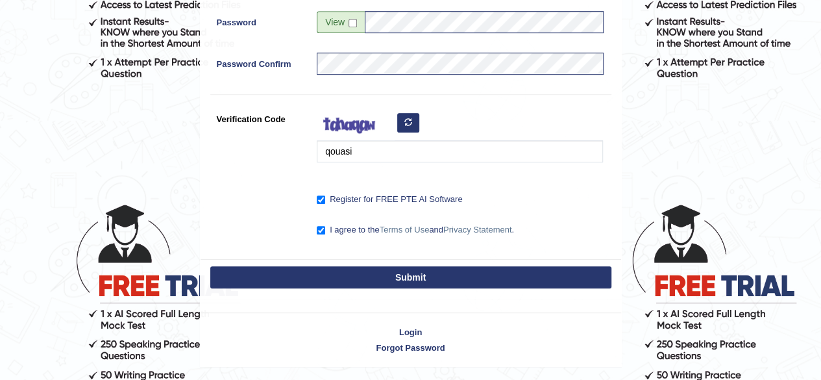
click at [410, 278] on button "Submit" at bounding box center [410, 277] width 401 height 22
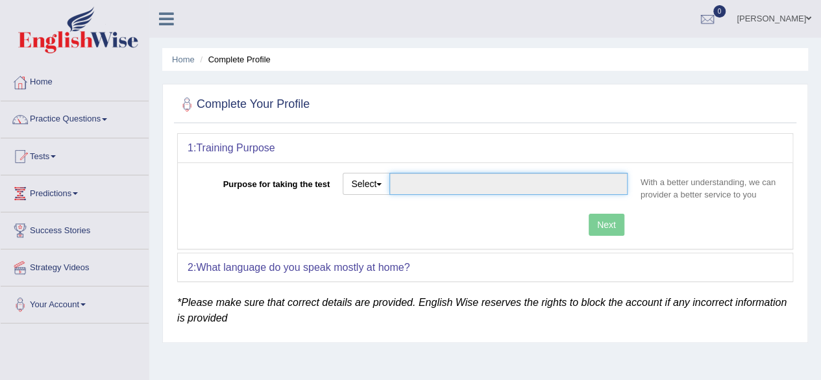
click at [525, 182] on input "Purpose for taking the test" at bounding box center [509, 184] width 238 height 22
click at [383, 192] on button "Select" at bounding box center [366, 184] width 47 height 22
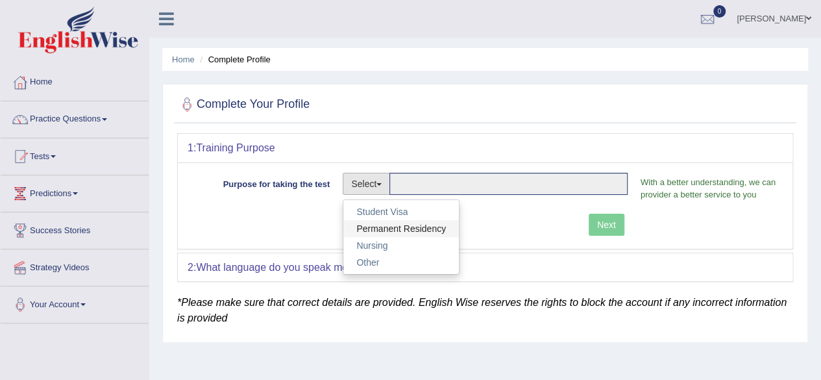
click at [384, 226] on link "Permanent Residency" at bounding box center [401, 228] width 116 height 17
type input "Permanent Residency"
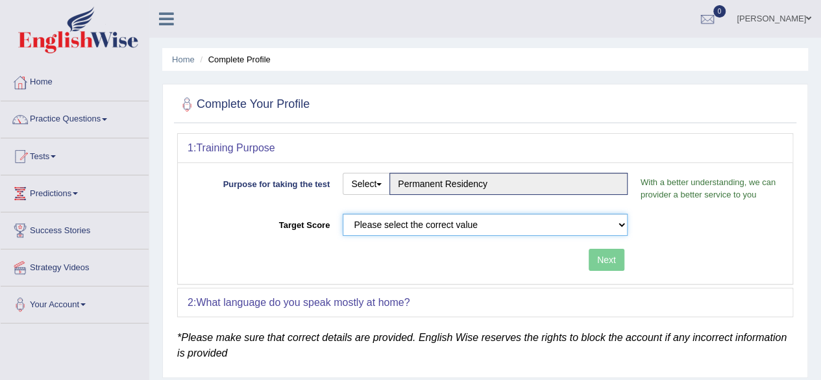
click at [393, 231] on select "Please select the correct value 50 (6 bands) 58 (6.5 bands) 65 (7 bands) 79 (8 …" at bounding box center [485, 225] width 285 height 22
select select "50"
click at [343, 214] on select "Please select the correct value 50 (6 bands) 58 (6.5 bands) 65 (7 bands) 79 (8 …" at bounding box center [485, 225] width 285 height 22
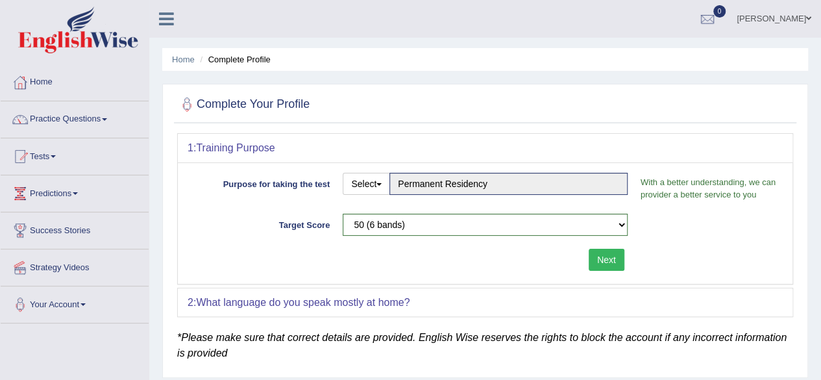
click at [610, 258] on button "Next" at bounding box center [607, 260] width 36 height 22
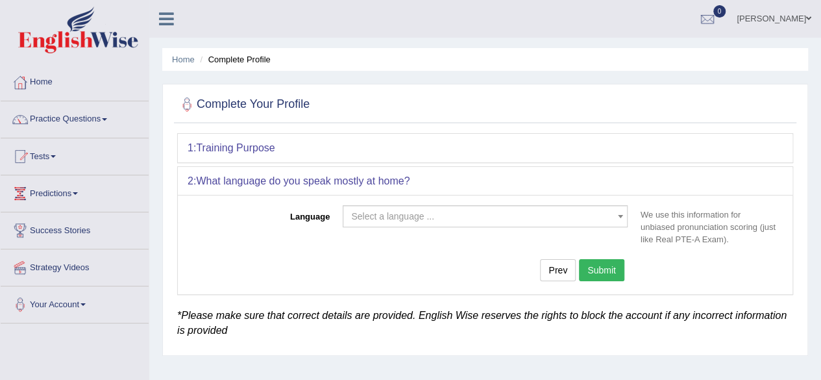
click at [410, 216] on span "Select a language ..." at bounding box center [392, 216] width 83 height 10
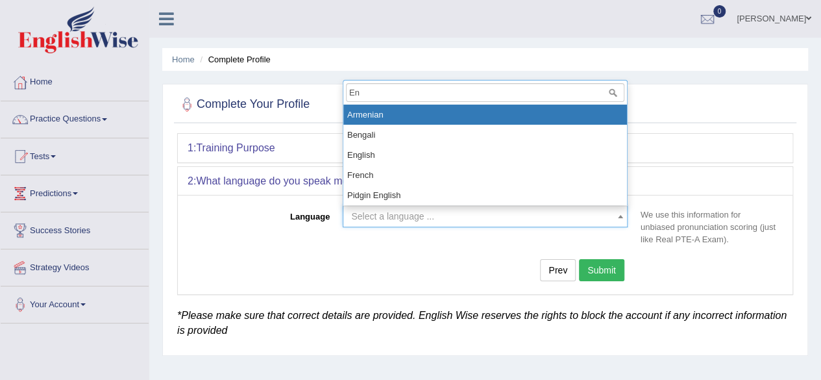
type input "Eng"
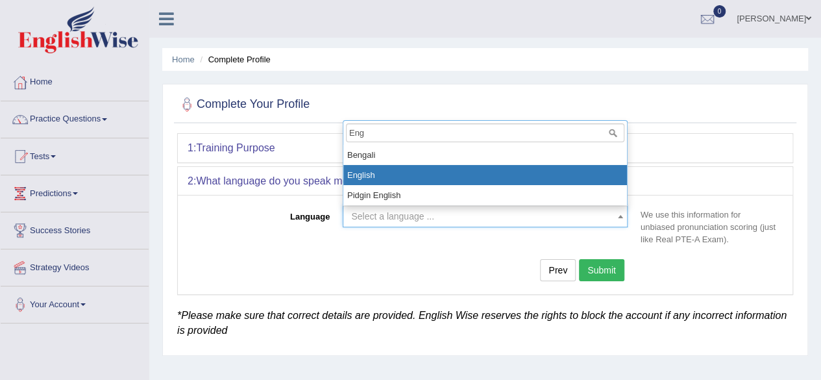
select select "English"
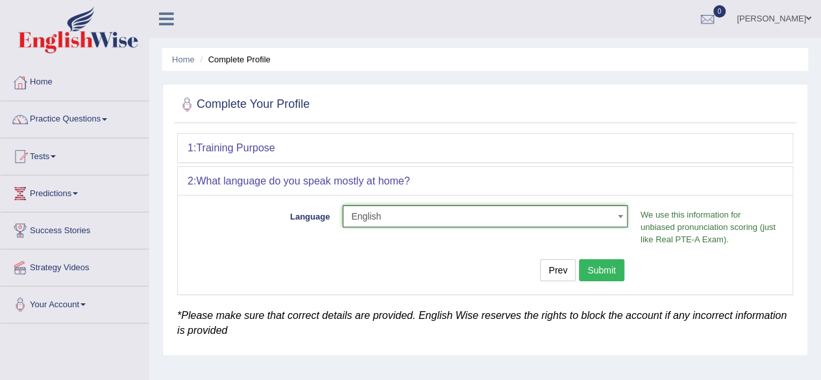
click at [606, 260] on button "Submit" at bounding box center [601, 270] width 45 height 22
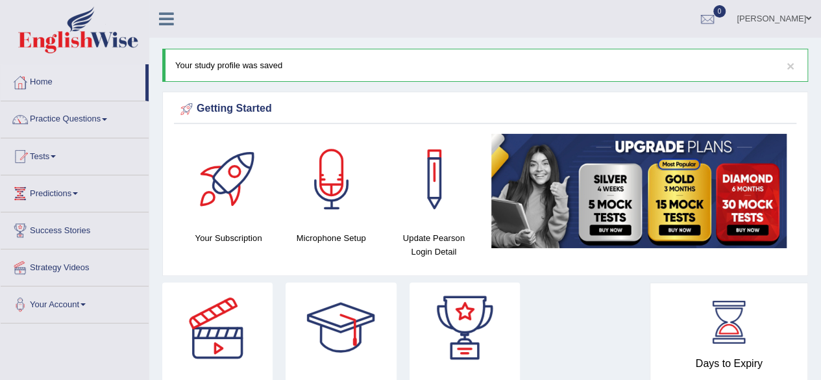
click at [809, 21] on span at bounding box center [808, 18] width 5 height 8
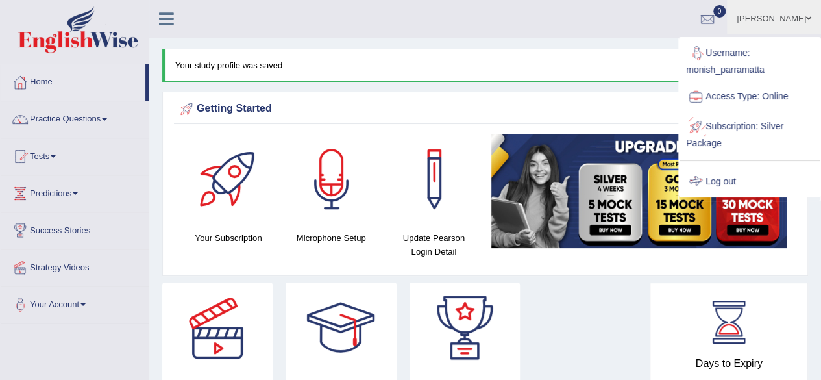
click at [731, 181] on link "Log out" at bounding box center [750, 182] width 140 height 30
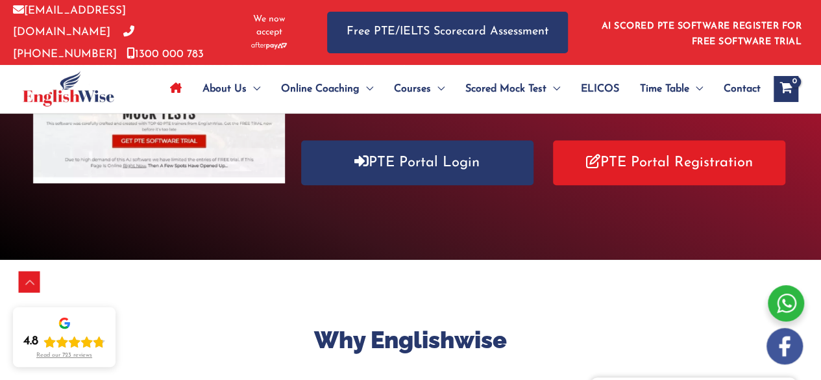
scroll to position [261, 0]
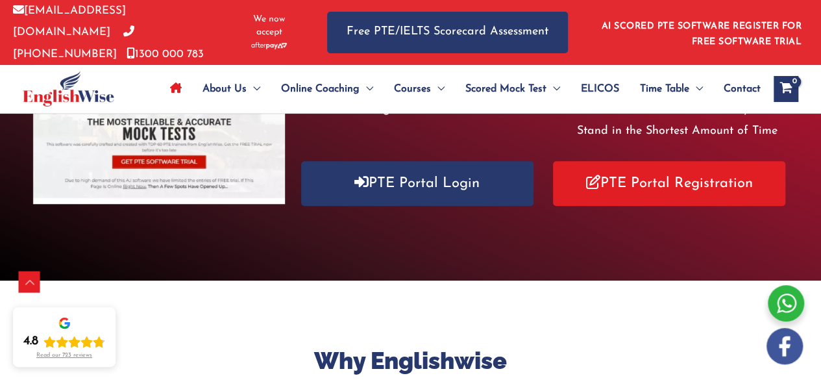
drag, startPoint x: 825, startPoint y: 26, endPoint x: 820, endPoint y: 43, distance: 18.1
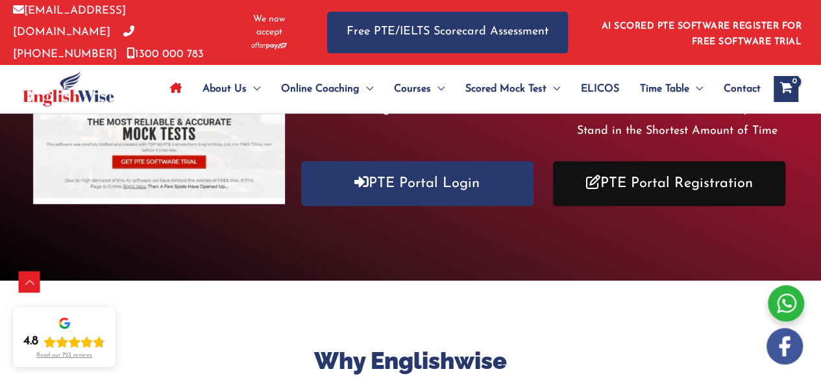
click at [669, 171] on link "PTE Portal Registration" at bounding box center [669, 183] width 232 height 45
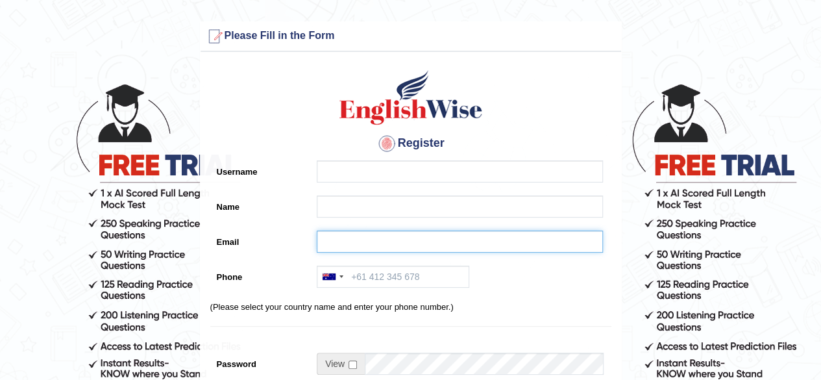
click at [352, 245] on input "Email" at bounding box center [460, 241] width 286 height 22
paste input "mohammed.sulthan@gmail.com"
type input "mohammed.sulthan@gmail.com"
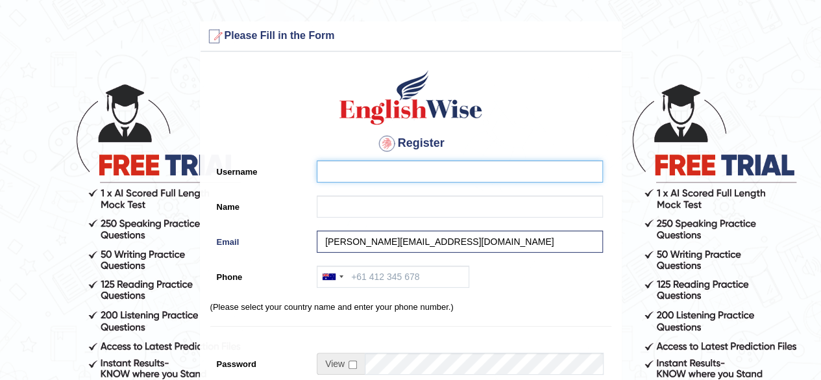
click at [360, 169] on input "Username" at bounding box center [460, 171] width 286 height 22
paste input "yosuf_parramatta"
type input "yosuf_parramatta"
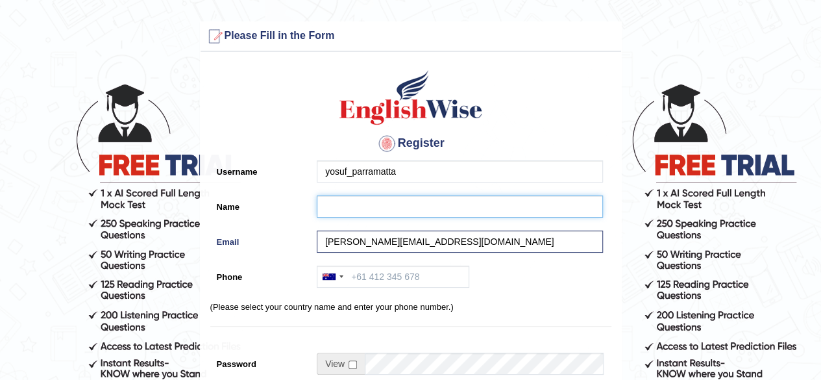
click at [338, 209] on input "Name" at bounding box center [460, 206] width 286 height 22
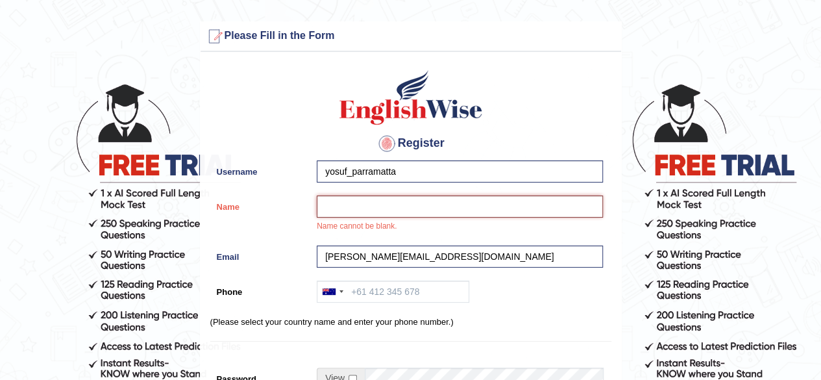
paste input "Yosuf Peer Mohammed Sulthan"
type input "Yosuf Peer Mohammed Sulthan"
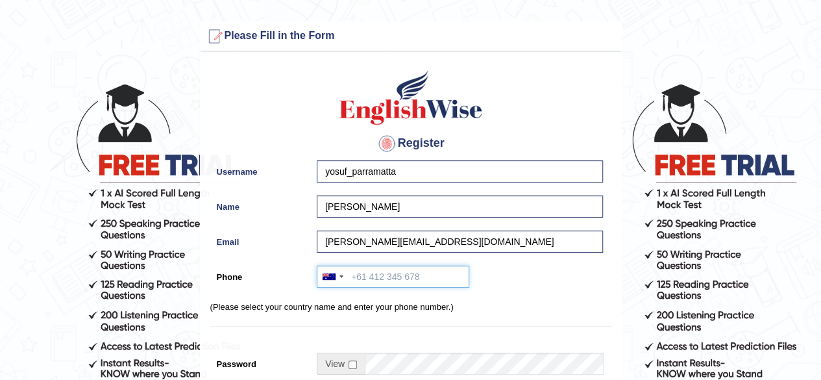
click at [386, 272] on input "Phone" at bounding box center [393, 277] width 153 height 22
paste input "0423 770 151"
type input "+61423770151"
click at [351, 366] on input "checkbox" at bounding box center [353, 364] width 8 height 8
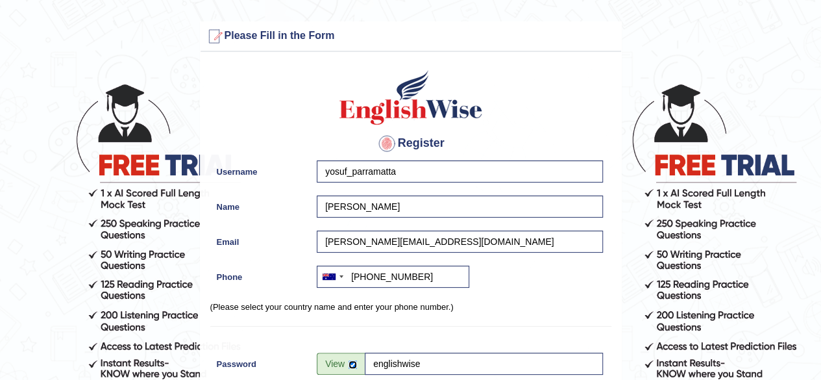
click at [351, 366] on input "checkbox" at bounding box center [353, 364] width 8 height 8
checkbox input "false"
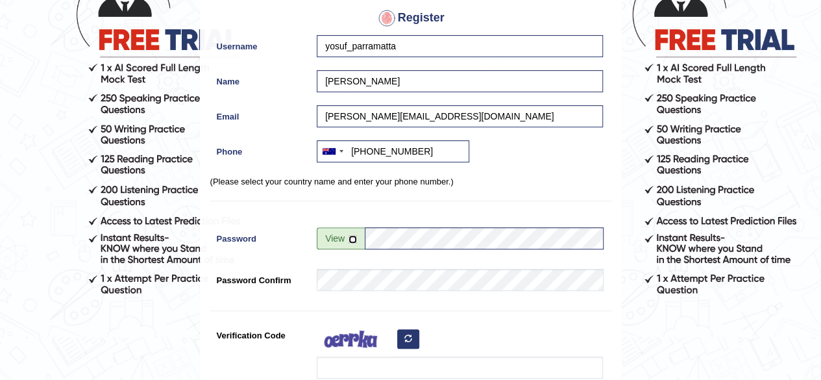
scroll to position [126, 0]
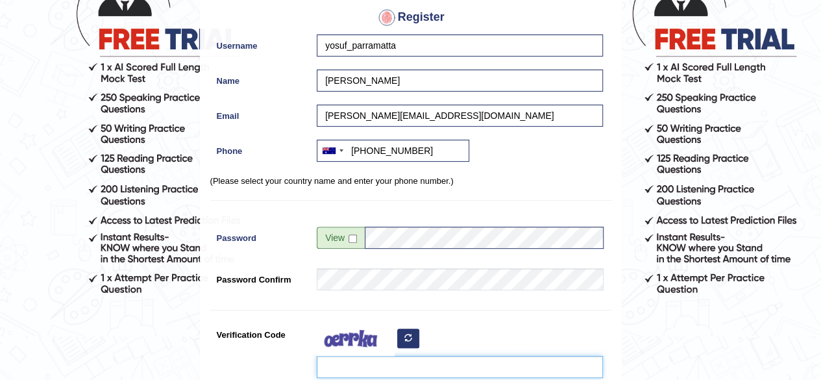
click at [344, 367] on input "Verification Code" at bounding box center [460, 367] width 286 height 22
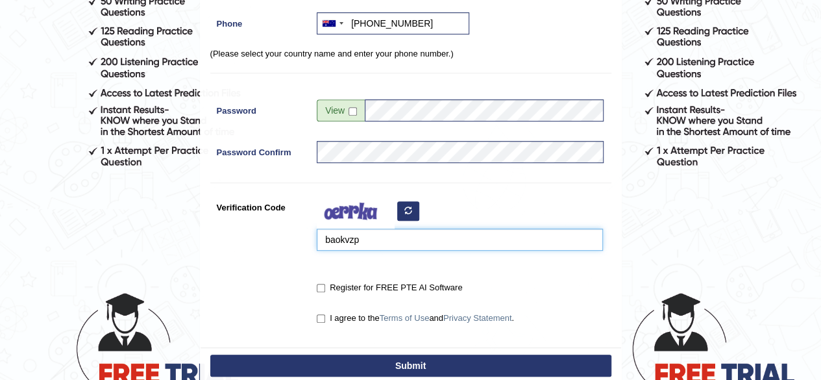
scroll to position [254, 0]
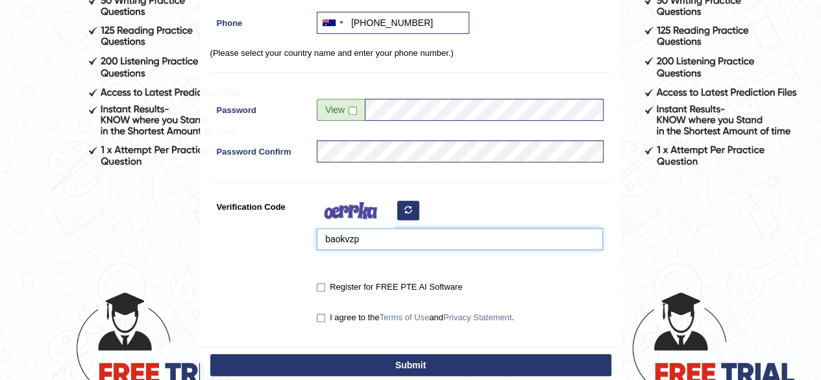
type input "baokvzp"
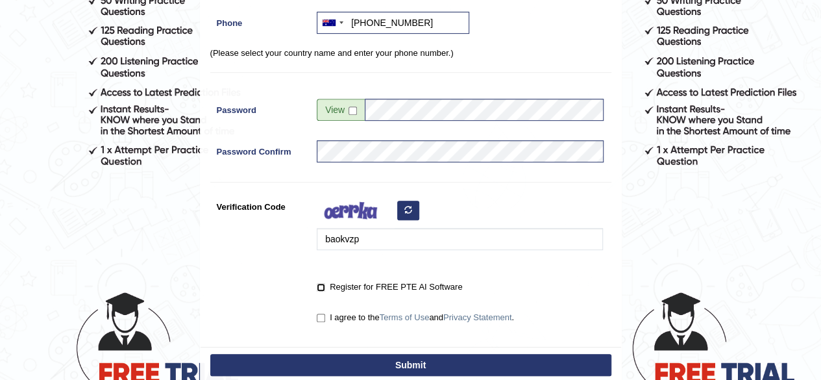
click at [323, 289] on input "Register for FREE PTE AI Software" at bounding box center [321, 287] width 8 height 8
checkbox input "true"
click at [322, 320] on input "I agree to the Terms of Use and Privacy Statement ." at bounding box center [321, 318] width 8 height 8
checkbox input "true"
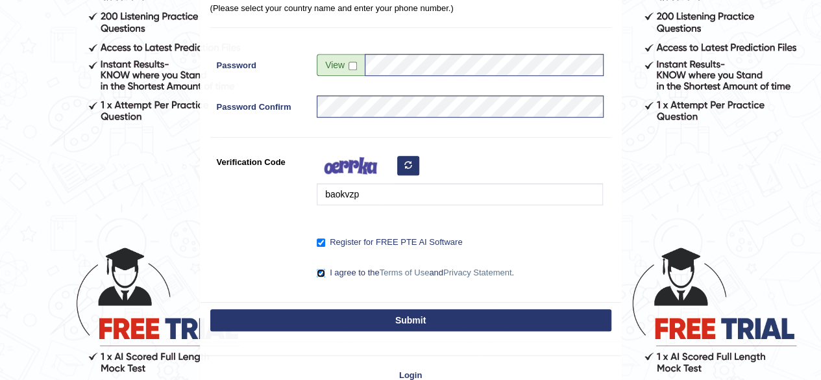
scroll to position [303, 0]
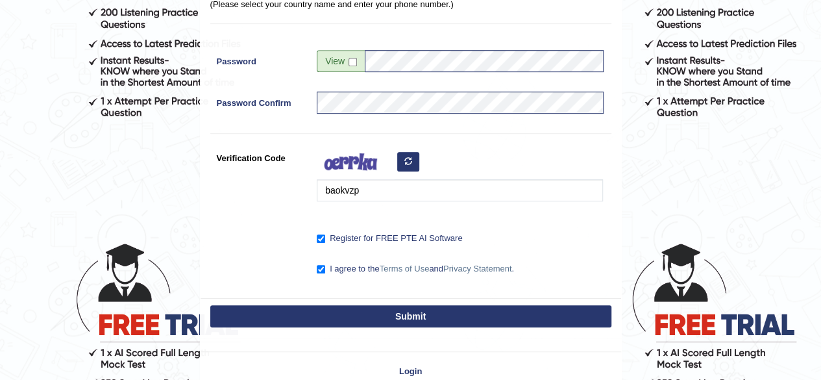
click at [410, 316] on button "Submit" at bounding box center [410, 316] width 401 height 22
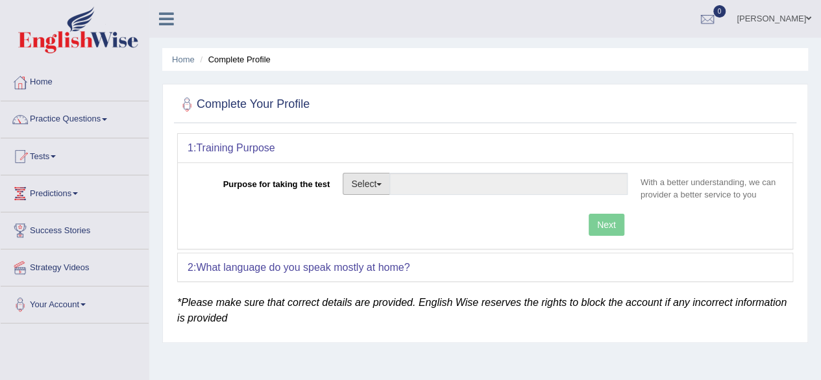
click at [386, 182] on button "Select" at bounding box center [366, 184] width 47 height 22
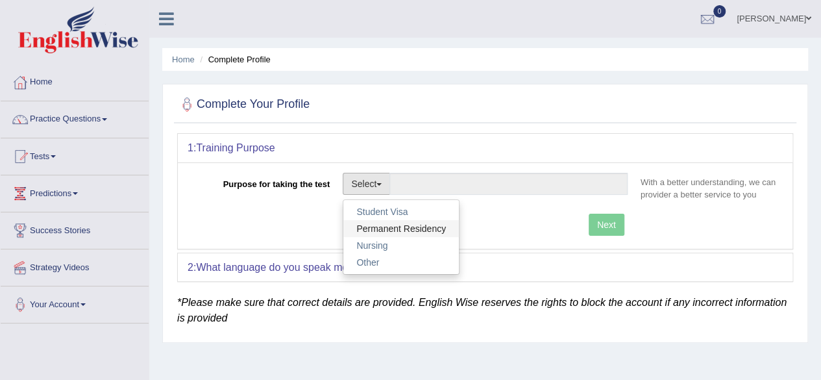
click at [387, 230] on link "Permanent Residency" at bounding box center [401, 228] width 116 height 17
type input "Permanent Residency"
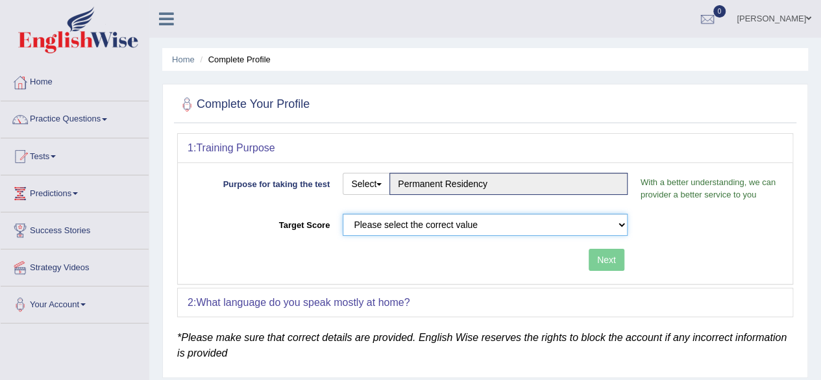
click at [453, 233] on select "Please select the correct value 50 (6 bands) 58 (6.5 bands) 65 (7 bands) 79 (8 …" at bounding box center [485, 225] width 285 height 22
select select "65"
click at [343, 214] on select "Please select the correct value 50 (6 bands) 58 (6.5 bands) 65 (7 bands) 79 (8 …" at bounding box center [485, 225] width 285 height 22
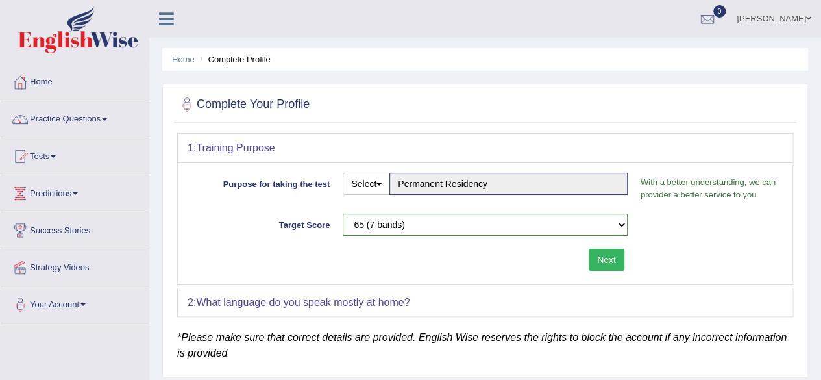
click at [608, 256] on button "Next" at bounding box center [607, 260] width 36 height 22
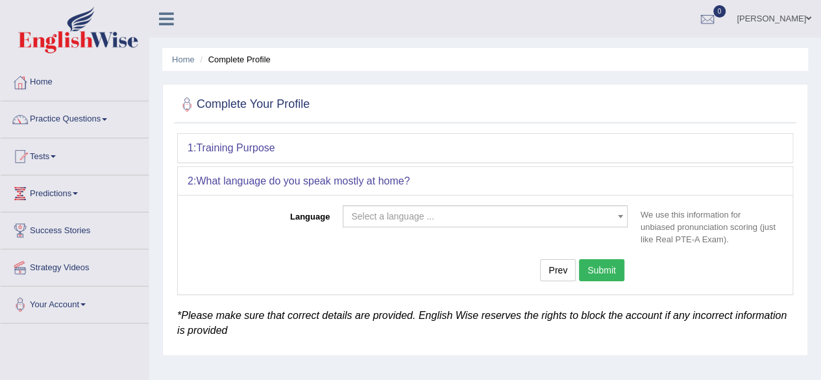
click at [483, 217] on span "Select a language ..." at bounding box center [481, 216] width 260 height 13
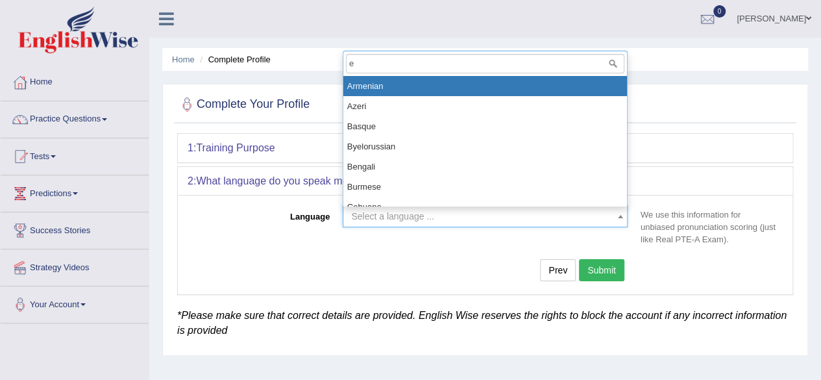
type input "en"
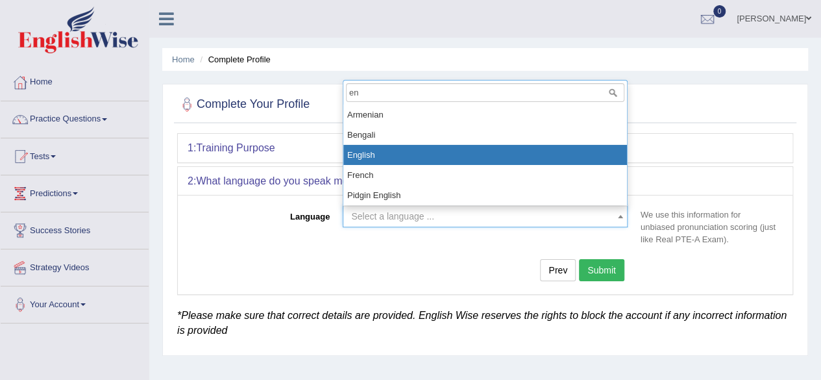
select select "English"
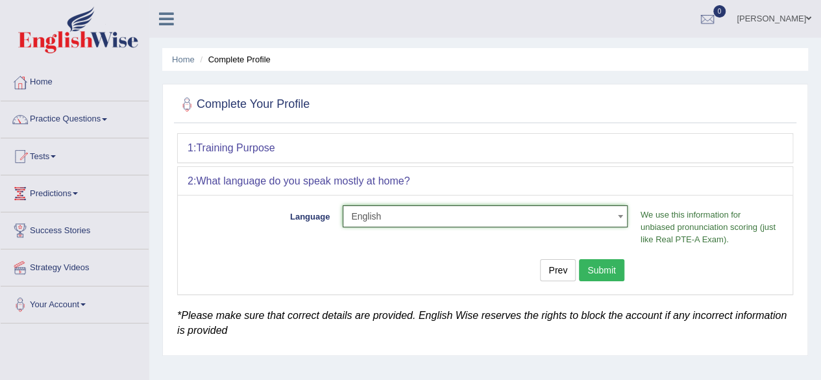
click at [602, 275] on button "Submit" at bounding box center [601, 270] width 45 height 22
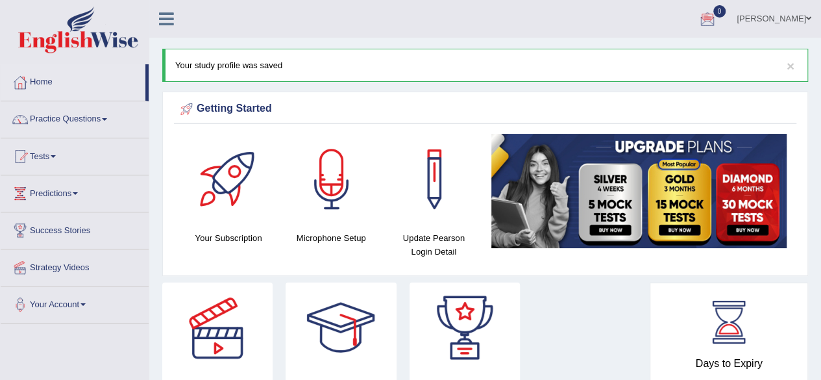
click at [805, 16] on link "[PERSON_NAME]" at bounding box center [774, 17] width 94 height 34
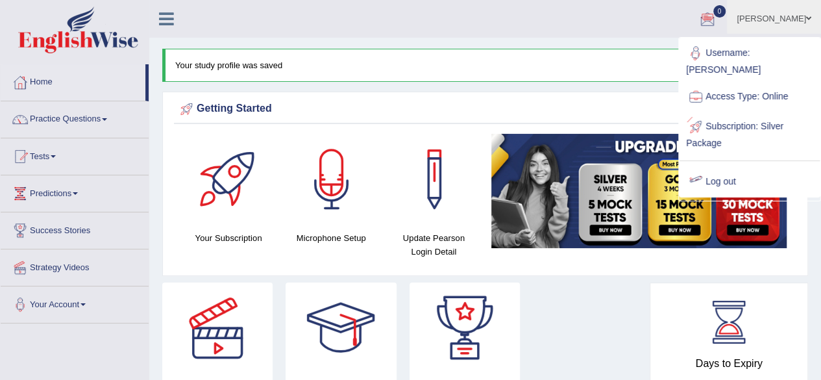
click at [713, 178] on link "Log out" at bounding box center [750, 182] width 140 height 30
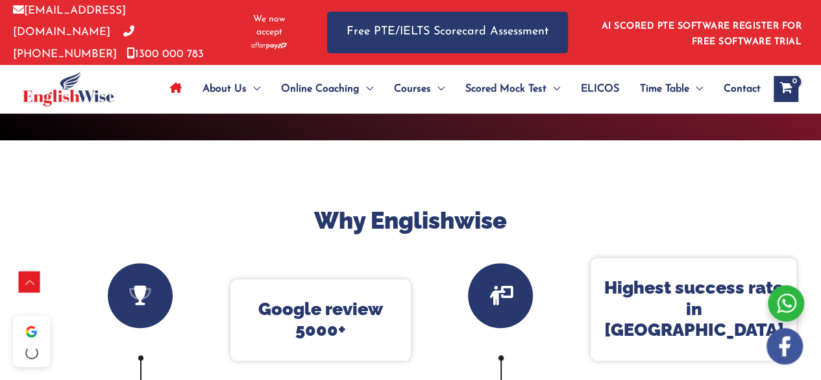
scroll to position [428, 0]
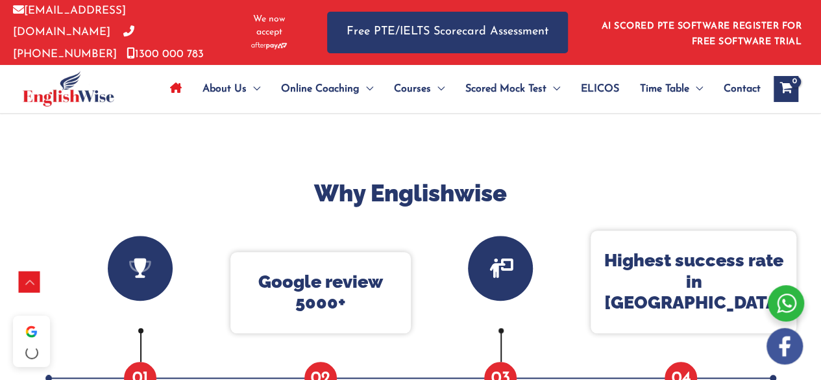
drag, startPoint x: 825, startPoint y: 13, endPoint x: 830, endPoint y: 40, distance: 27.3
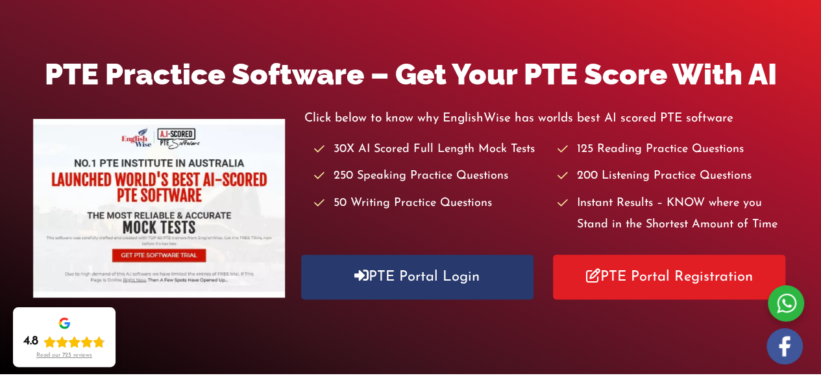
scroll to position [132, 0]
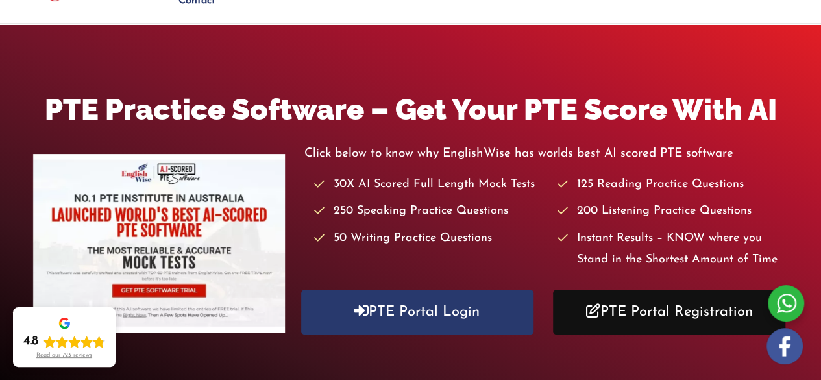
click at [675, 306] on link "PTE Portal Registration" at bounding box center [669, 312] width 232 height 45
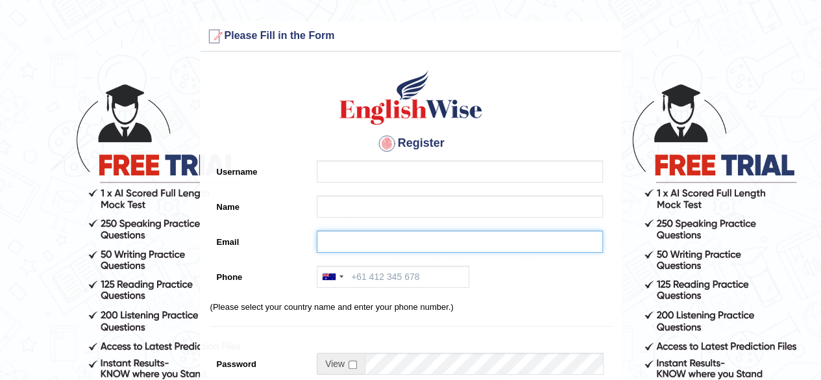
click at [347, 245] on input "Email" at bounding box center [460, 241] width 286 height 22
paste input "[EMAIL_ADDRESS][DOMAIN_NAME]"
type input "[EMAIL_ADDRESS][DOMAIN_NAME]"
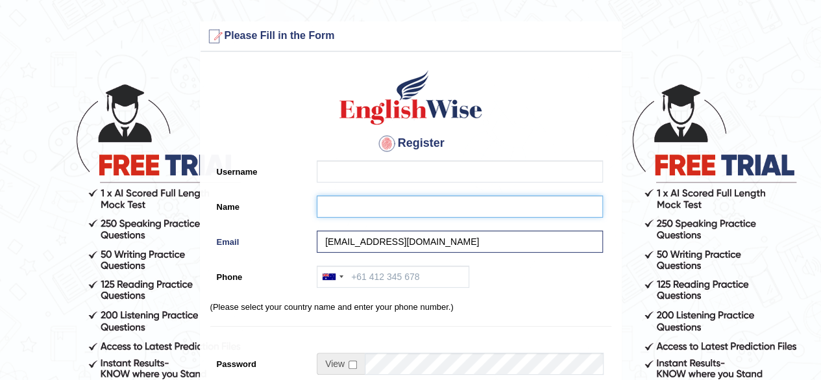
click at [338, 208] on input "Name" at bounding box center [460, 206] width 286 height 22
paste input "Aghdas Mohammadi"
type input "Aghdas Mohammadi"
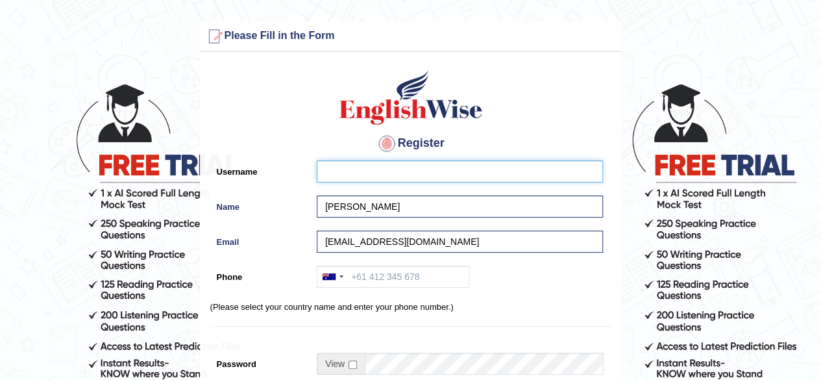
click at [334, 173] on input "Username" at bounding box center [460, 171] width 286 height 22
paste input "aghdas_parramatta"
type input "aghdas_parramatta"
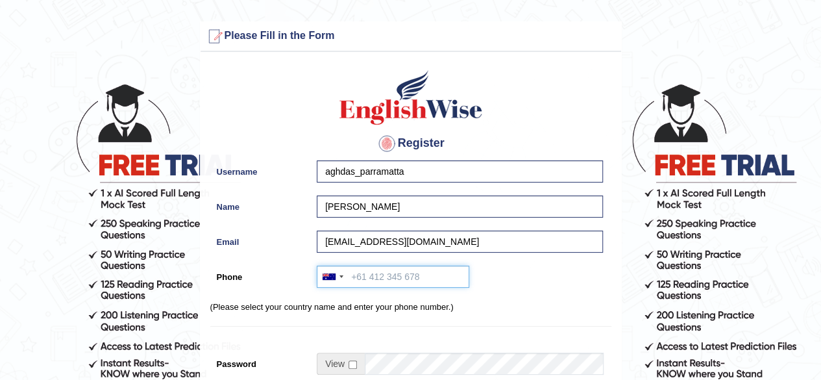
click at [357, 282] on input "Phone" at bounding box center [393, 277] width 153 height 22
paste input "0421 401 188"
type input "+61421401188"
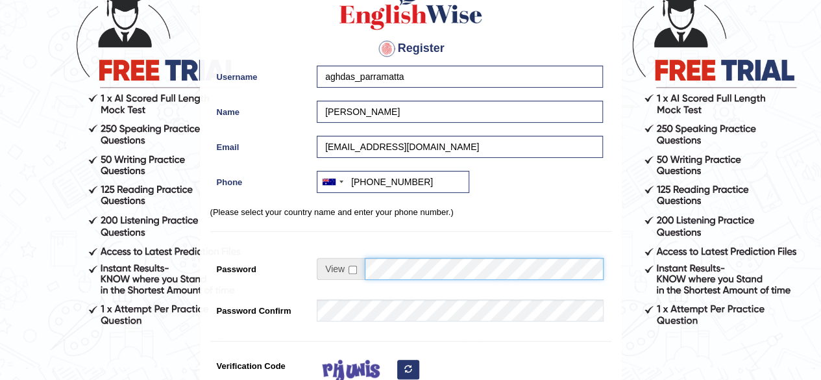
scroll to position [101, 0]
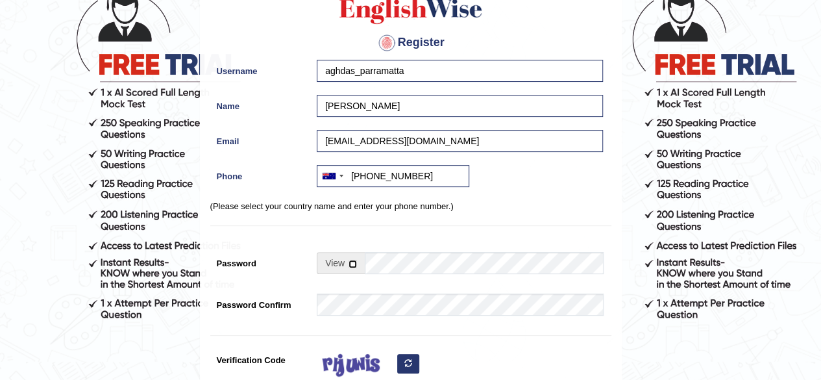
click at [356, 262] on input "checkbox" at bounding box center [353, 264] width 8 height 8
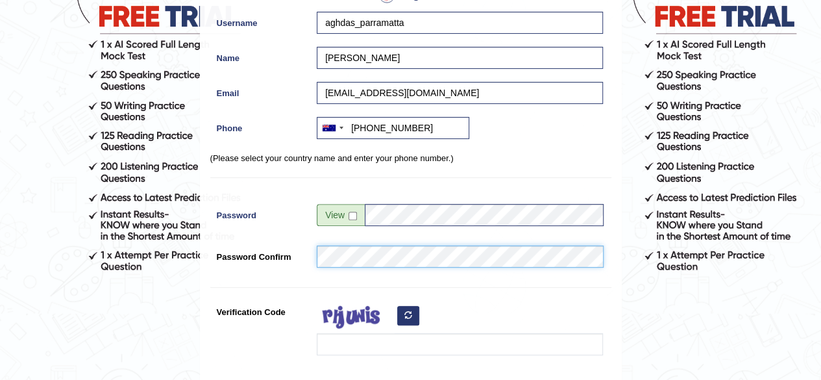
scroll to position [150, 0]
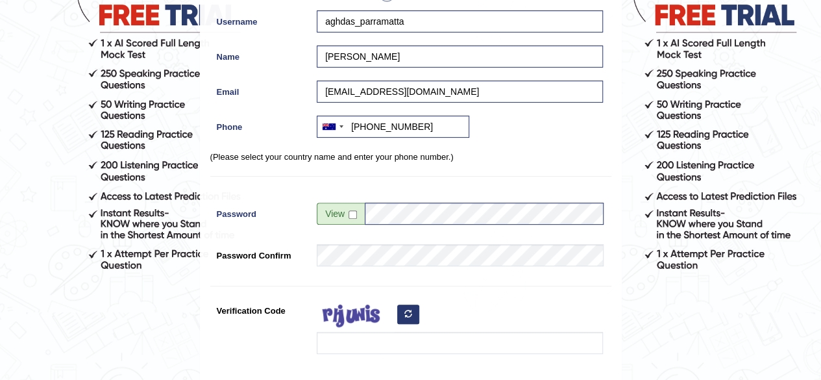
click at [354, 217] on span at bounding box center [341, 214] width 48 height 22
click at [352, 215] on input "checkbox" at bounding box center [353, 214] width 8 height 8
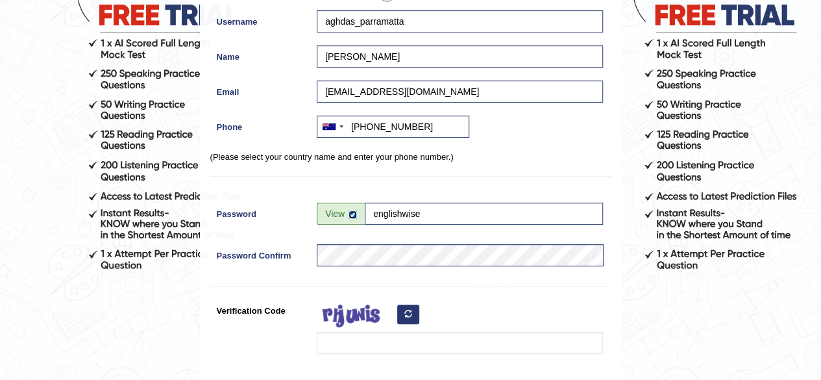
click at [352, 215] on input "checkbox" at bounding box center [353, 214] width 8 height 8
checkbox input "false"
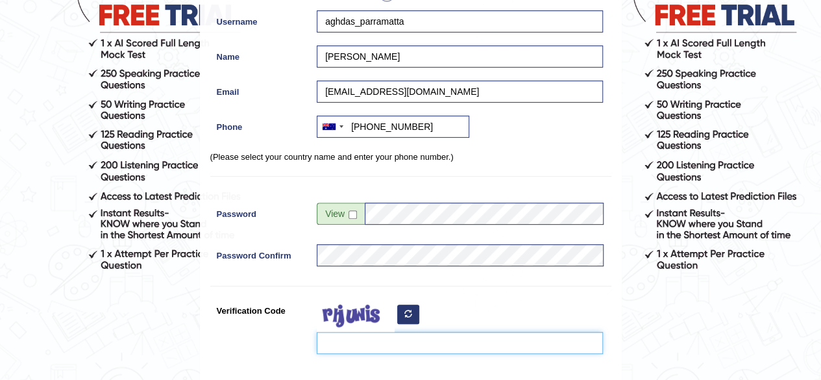
click at [378, 350] on input "Verification Code" at bounding box center [460, 343] width 286 height 22
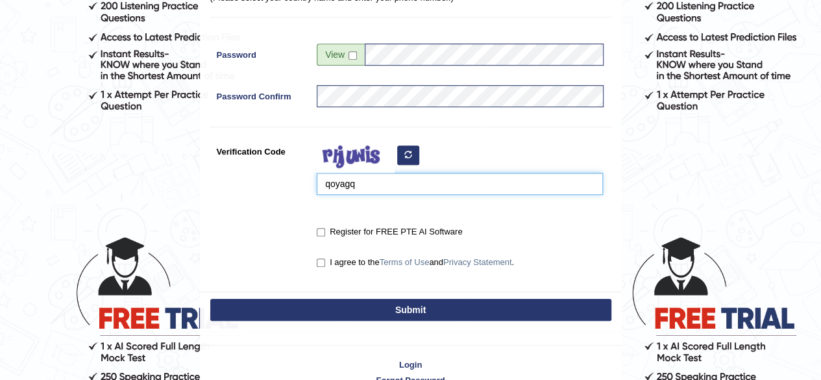
scroll to position [310, 0]
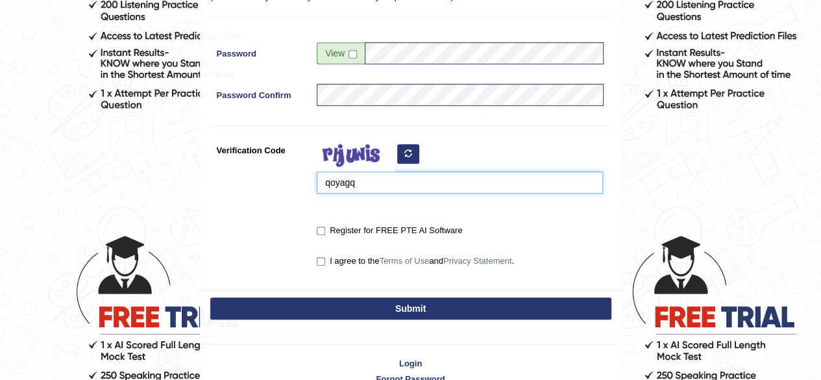
type input "qoyagq"
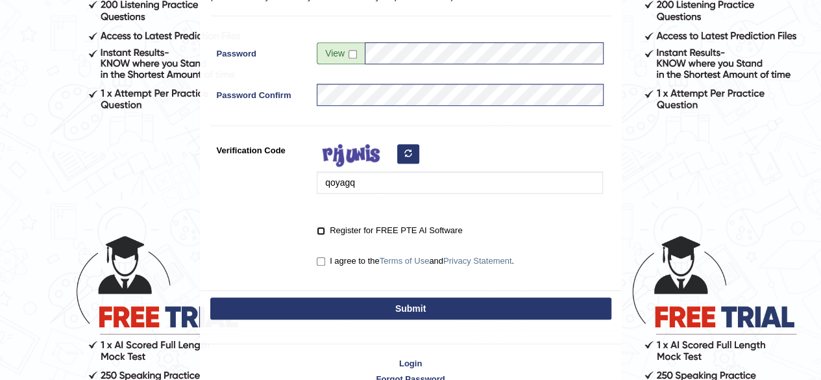
click at [319, 232] on input "Register for FREE PTE AI Software" at bounding box center [321, 231] width 8 height 8
checkbox input "true"
click at [322, 264] on input "I agree to the Terms of Use and Privacy Statement ." at bounding box center [321, 261] width 8 height 8
checkbox input "true"
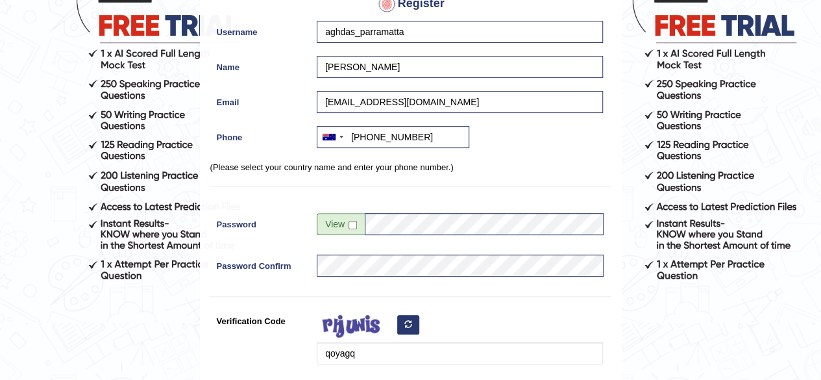
scroll to position [153, 0]
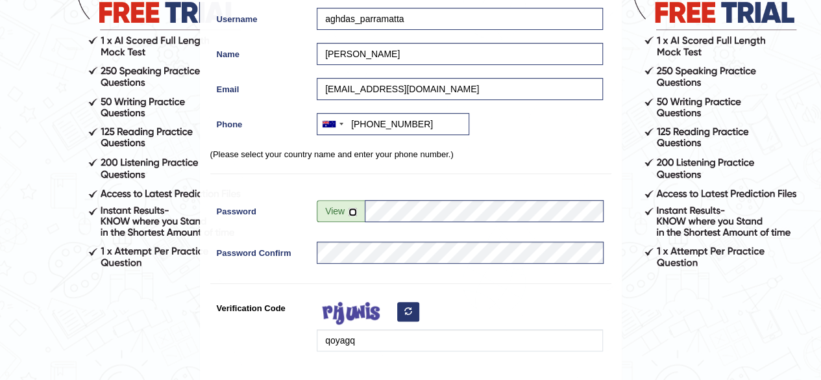
click at [351, 212] on input "checkbox" at bounding box center [353, 212] width 8 height 8
checkbox input "false"
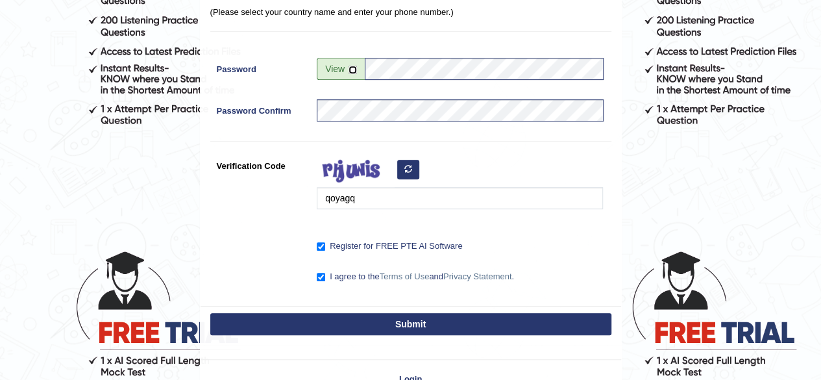
scroll to position [319, 0]
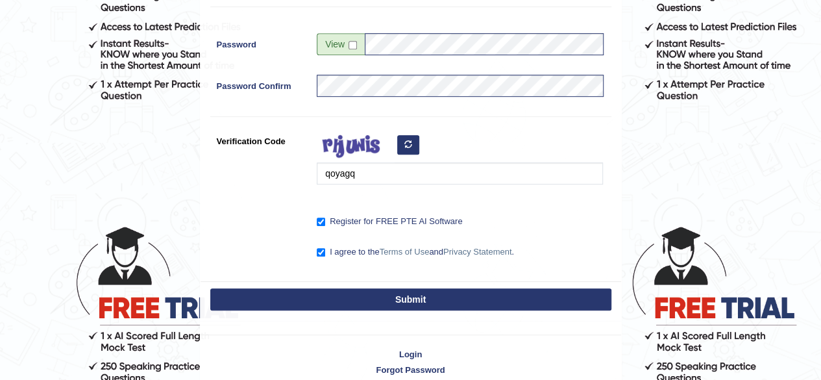
click at [454, 298] on button "Submit" at bounding box center [410, 299] width 401 height 22
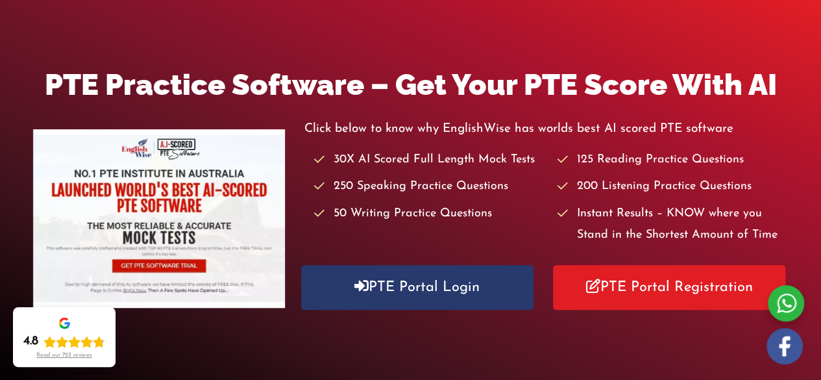
scroll to position [136, 0]
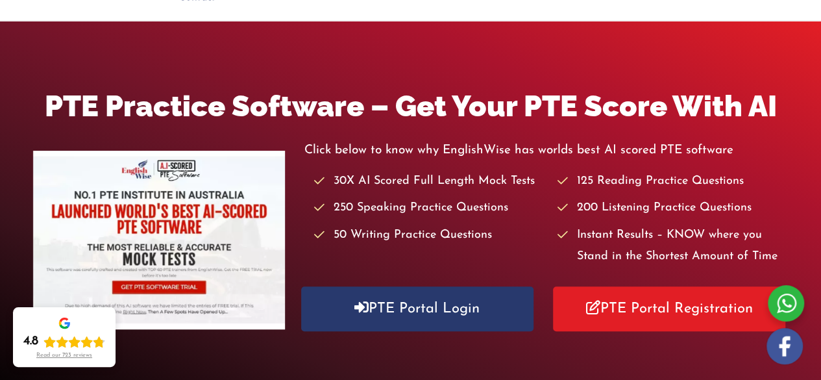
drag, startPoint x: 825, startPoint y: 17, endPoint x: 802, endPoint y: 25, distance: 23.6
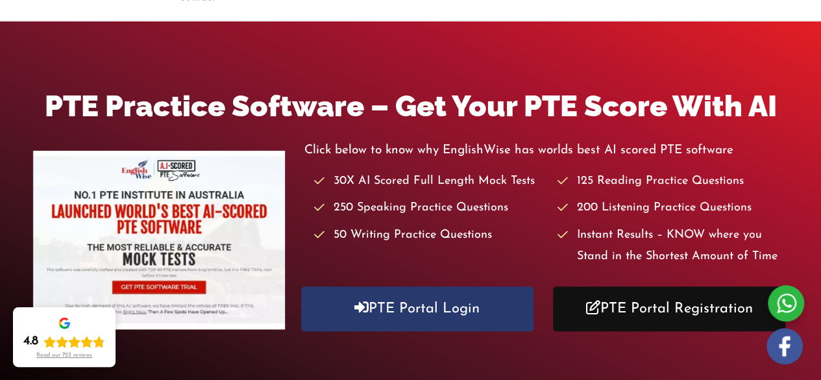
click at [695, 297] on link "PTE Portal Registration" at bounding box center [669, 308] width 232 height 45
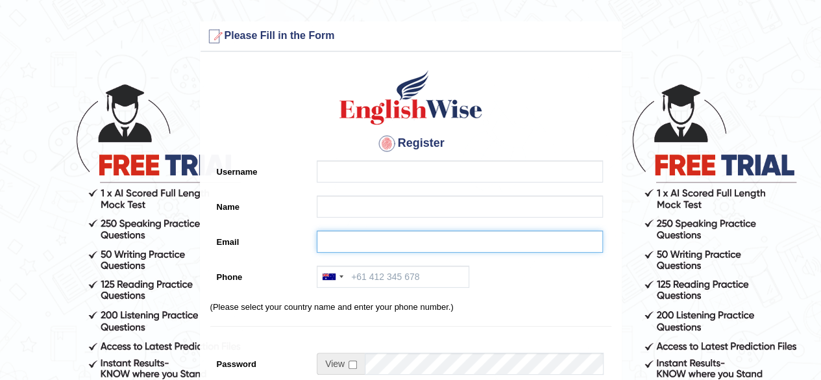
click at [368, 246] on input "Email" at bounding box center [460, 241] width 286 height 22
paste input "deepashah014@gmail.com"
type input "deepashah014@gmail.com"
